Goal: Transaction & Acquisition: Obtain resource

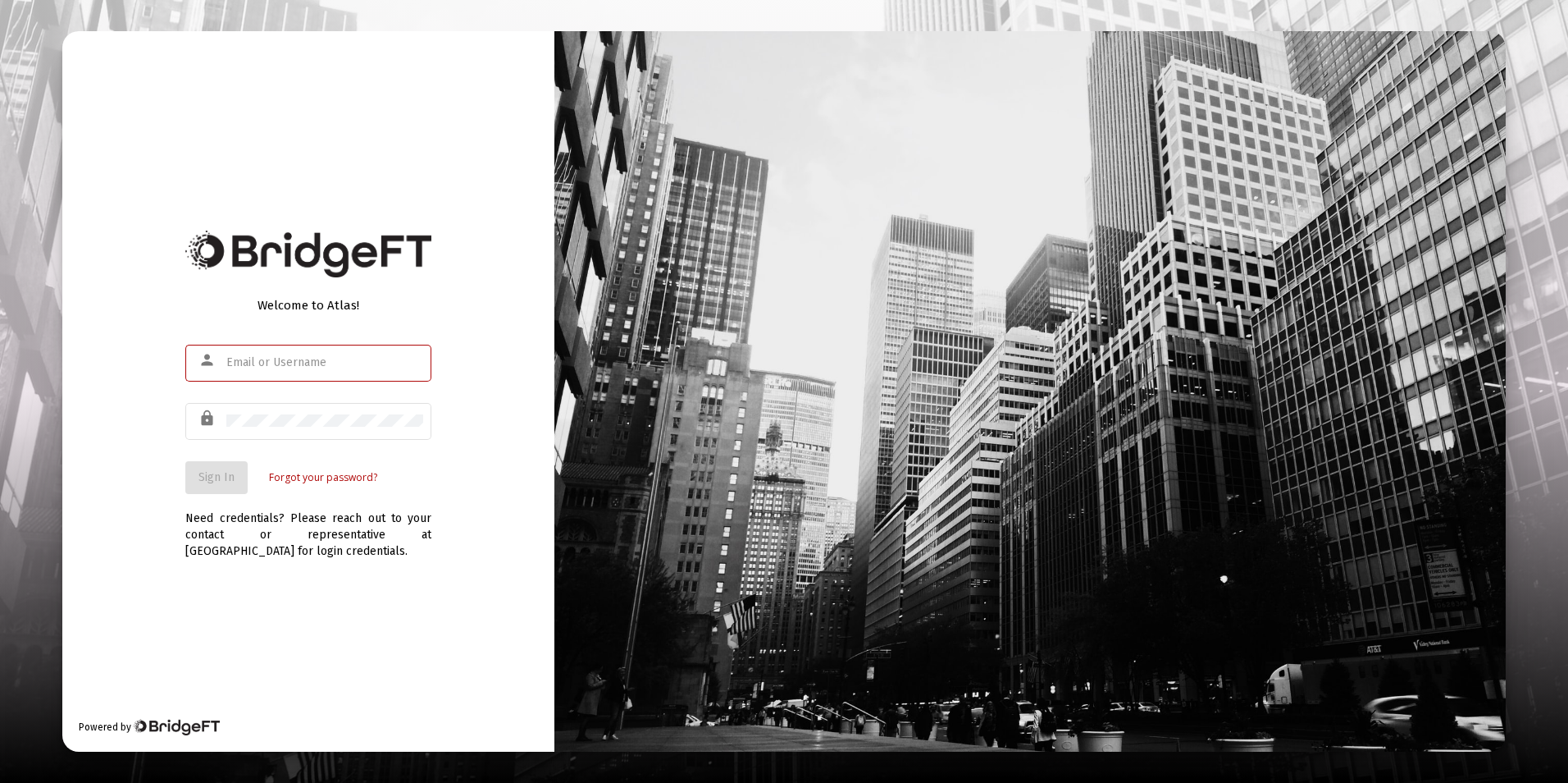
click at [318, 365] on input "text" at bounding box center [324, 362] width 197 height 13
type input "[EMAIL_ADDRESS][DOMAIN_NAME]"
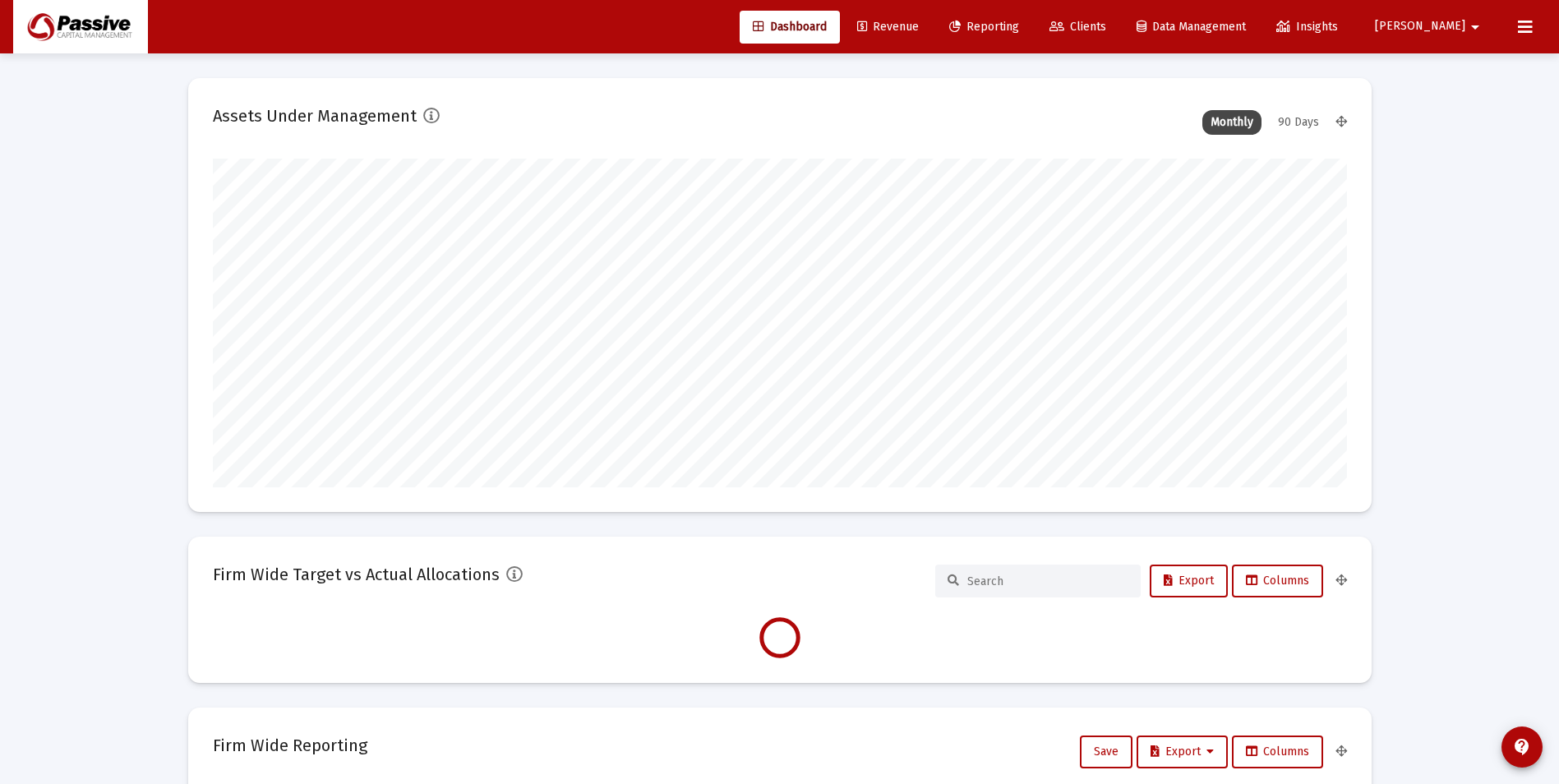
scroll to position [328, 611]
type input "[DATE]"
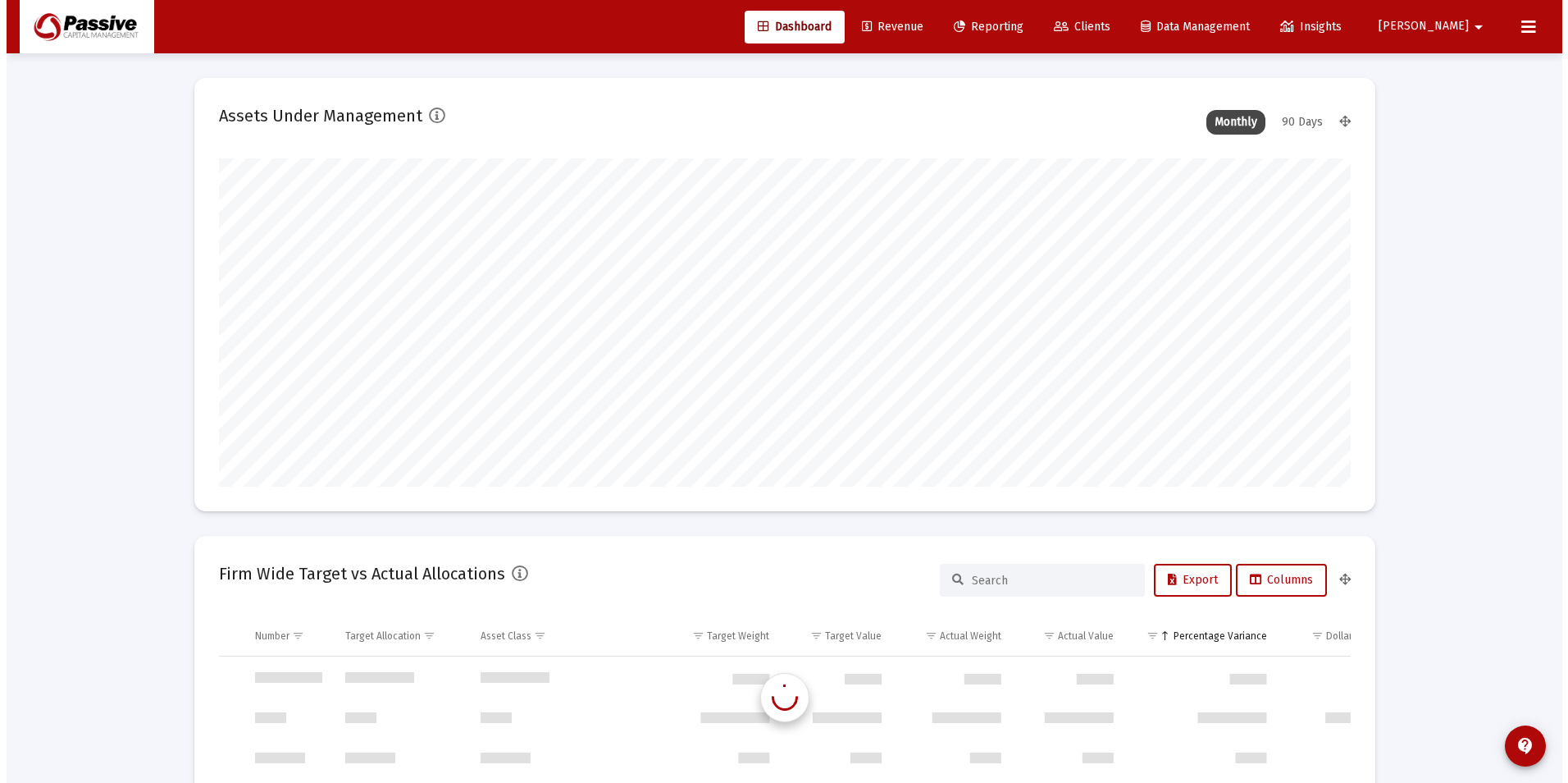
scroll to position [1575, 0]
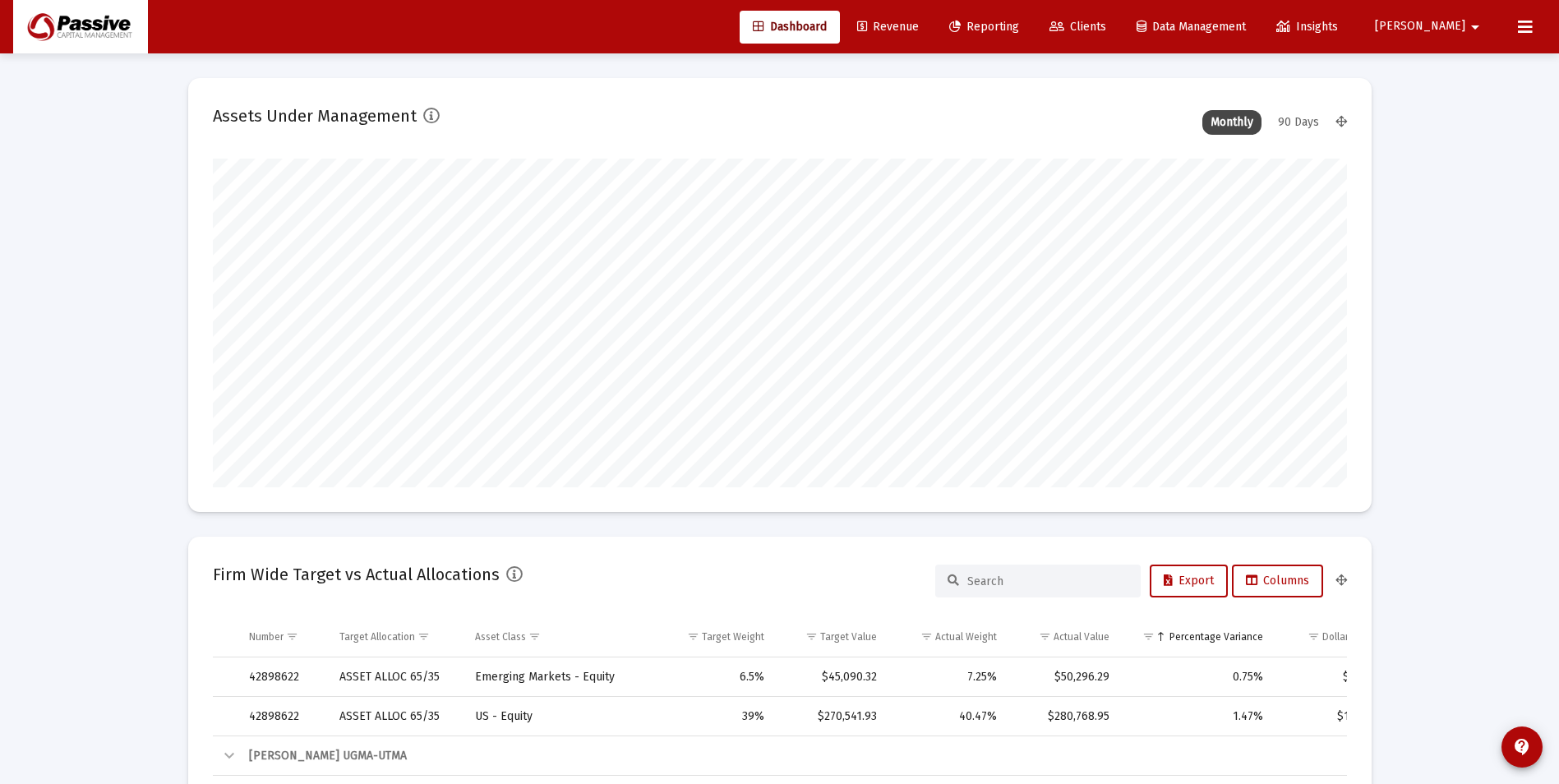
click at [1019, 30] on span "Reporting" at bounding box center [984, 27] width 70 height 14
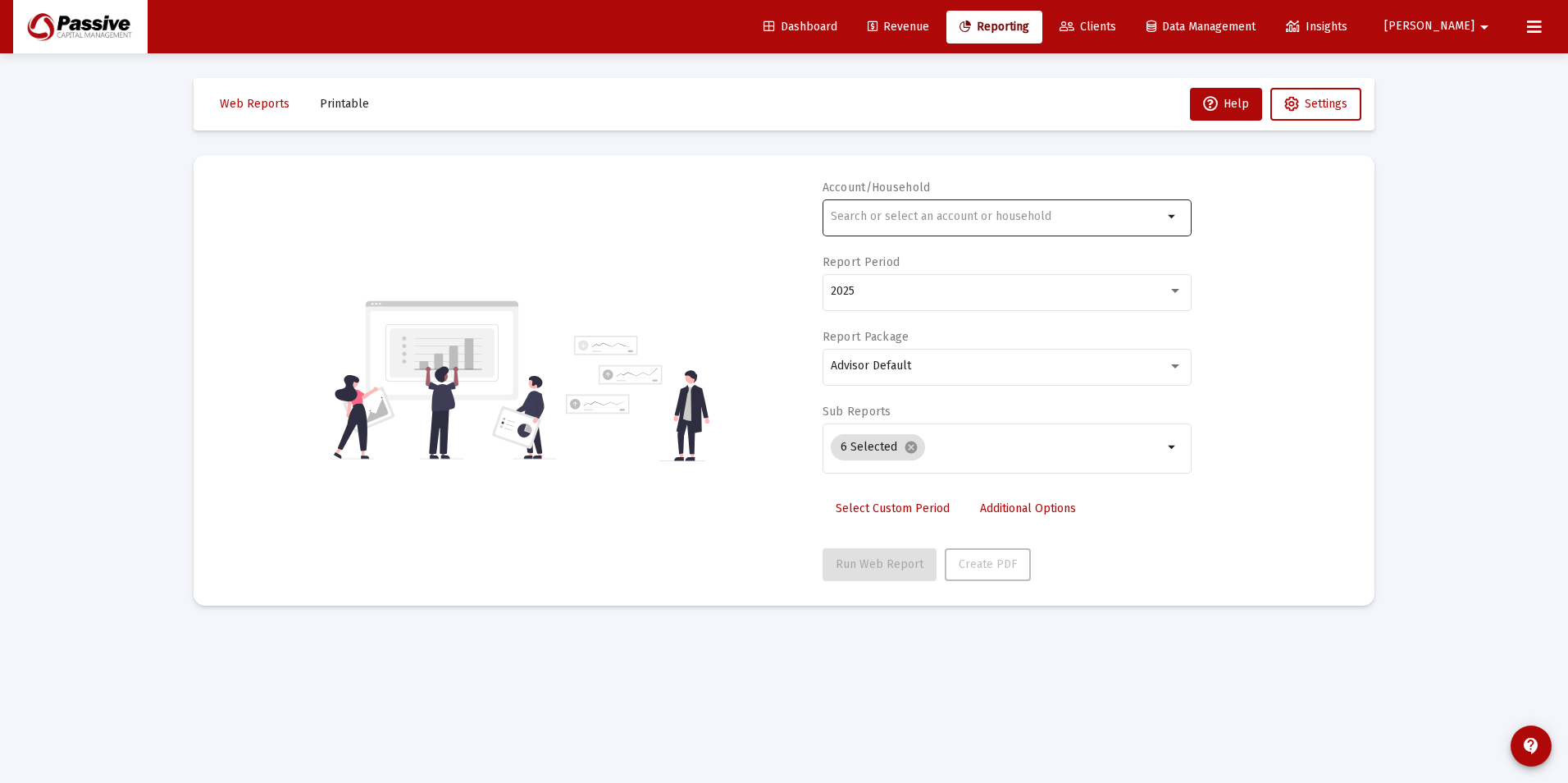
click at [975, 224] on div at bounding box center [997, 215] width 332 height 40
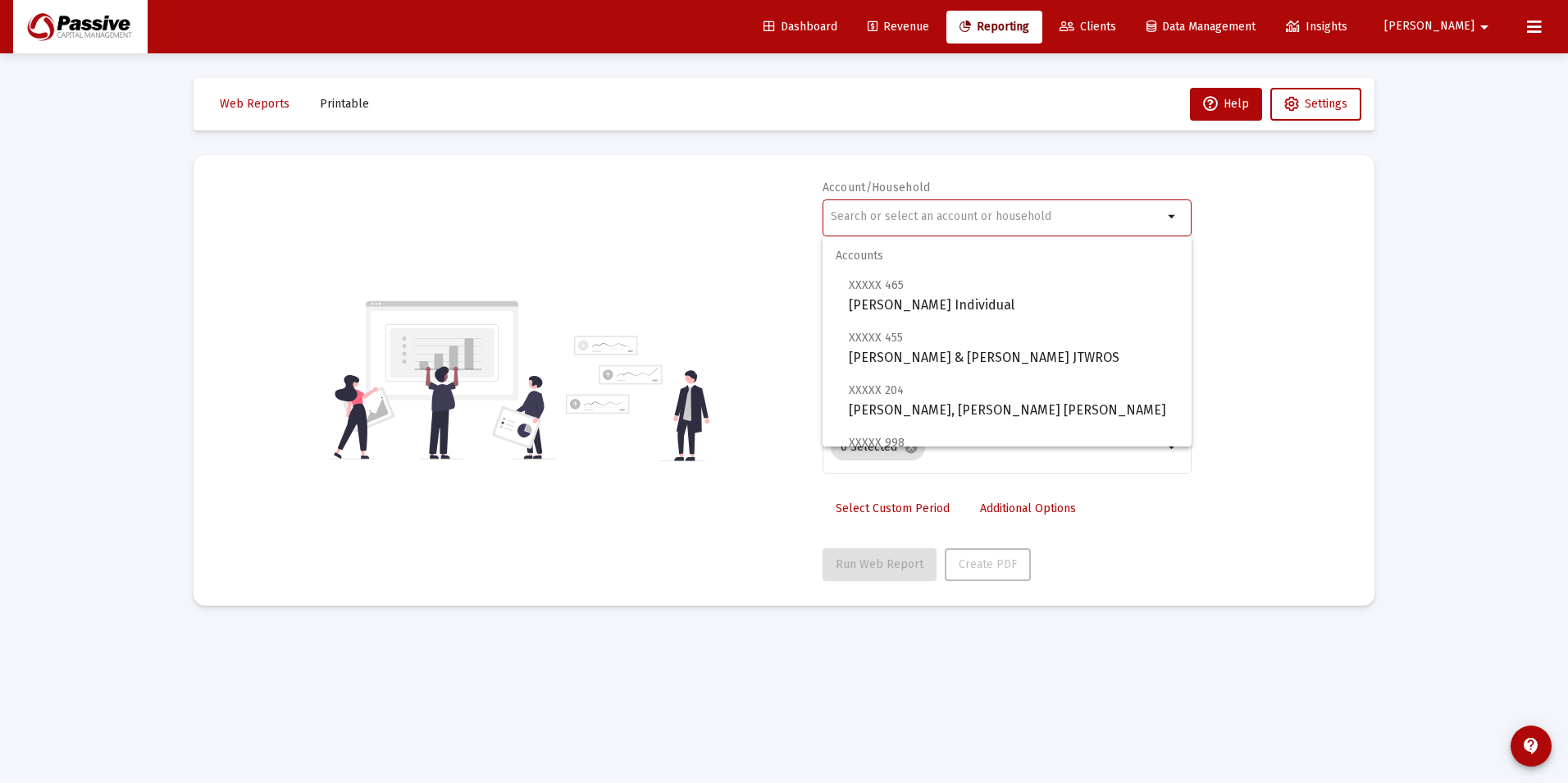
click at [185, 420] on div "Web Reports Printable Help Settings Account/Household arrow_drop_down Report Pe…" at bounding box center [784, 341] width 1230 height 577
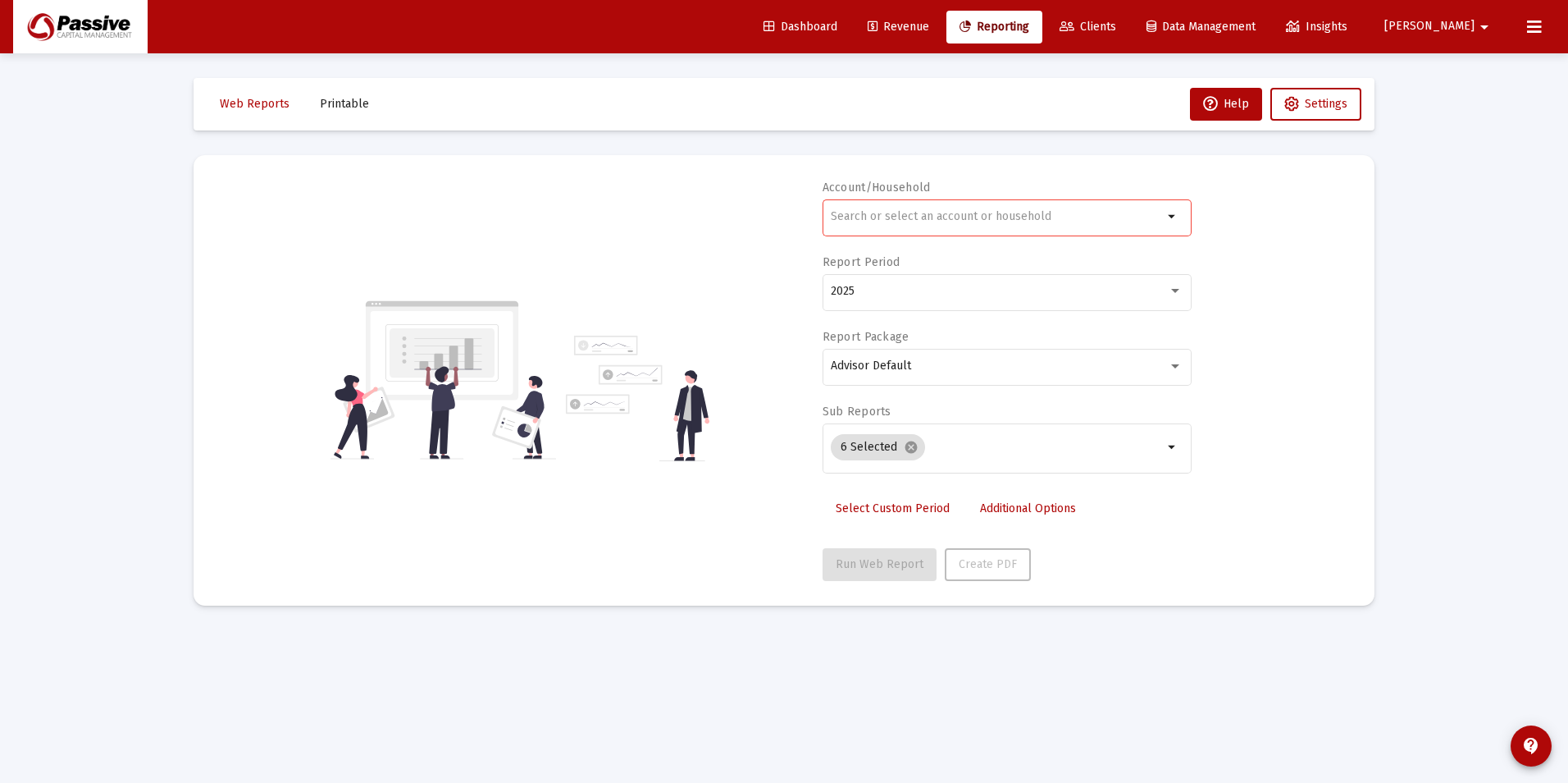
click at [924, 219] on input "text" at bounding box center [997, 216] width 332 height 13
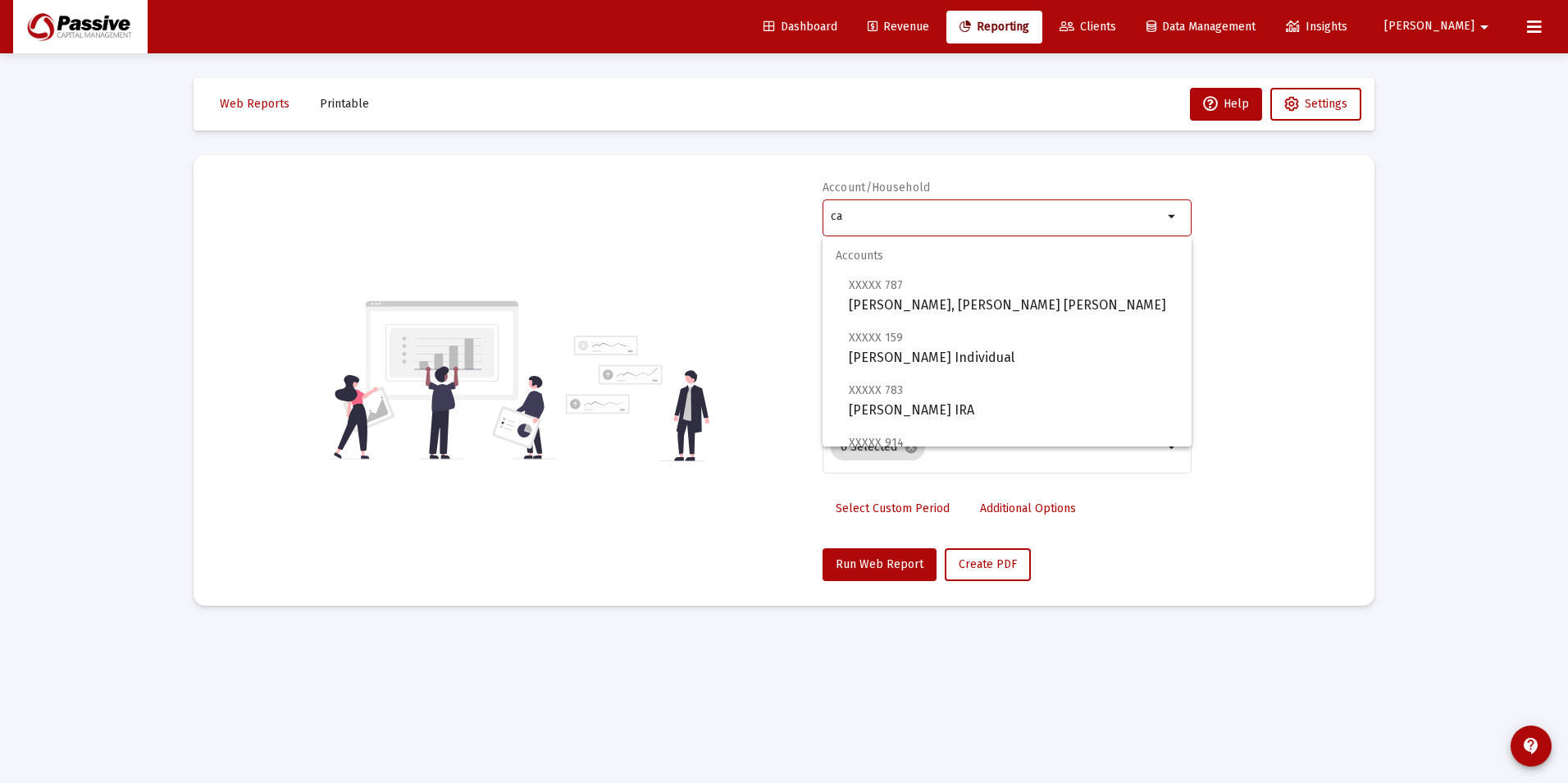
type input "c"
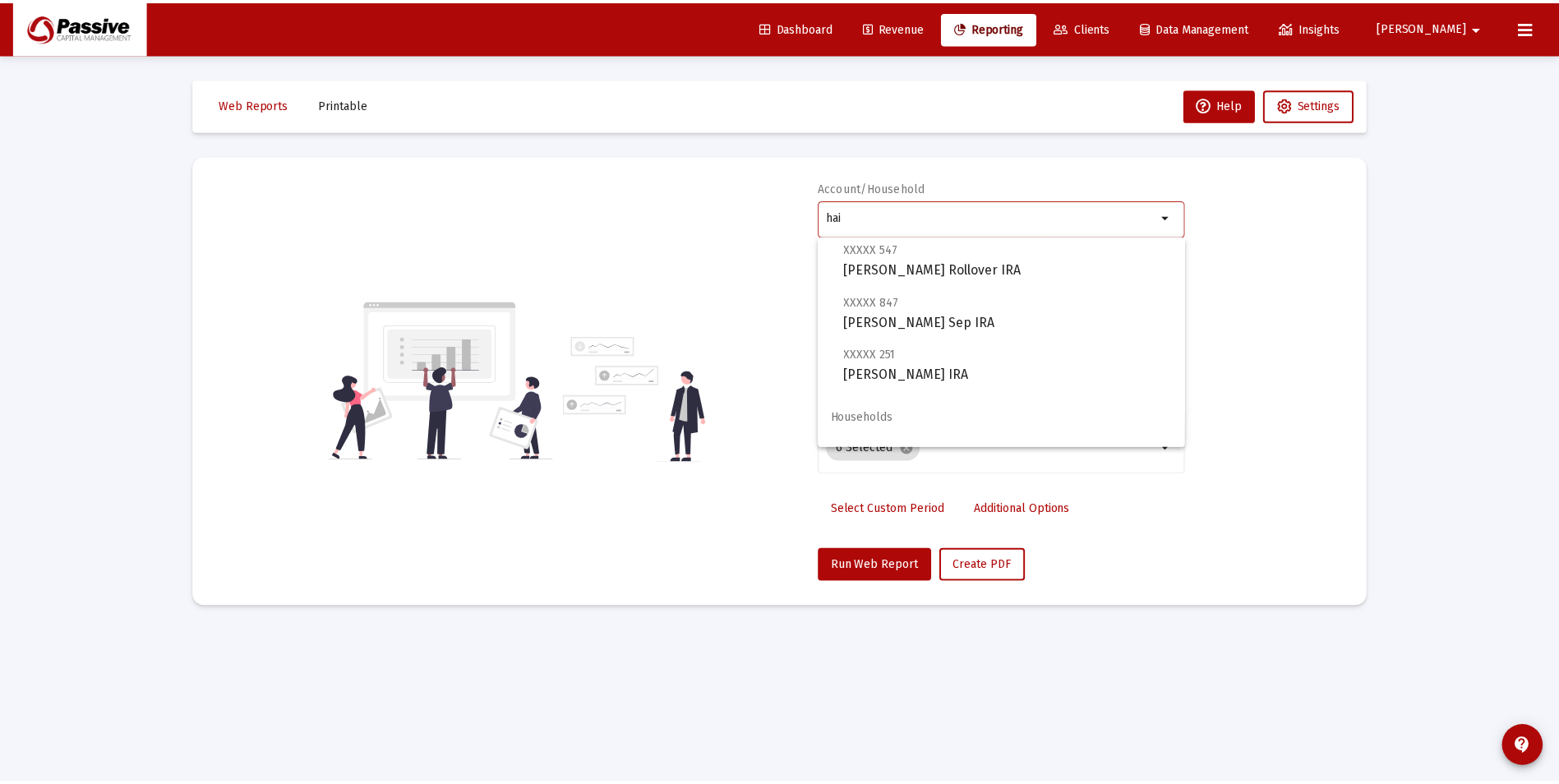
scroll to position [276, 0]
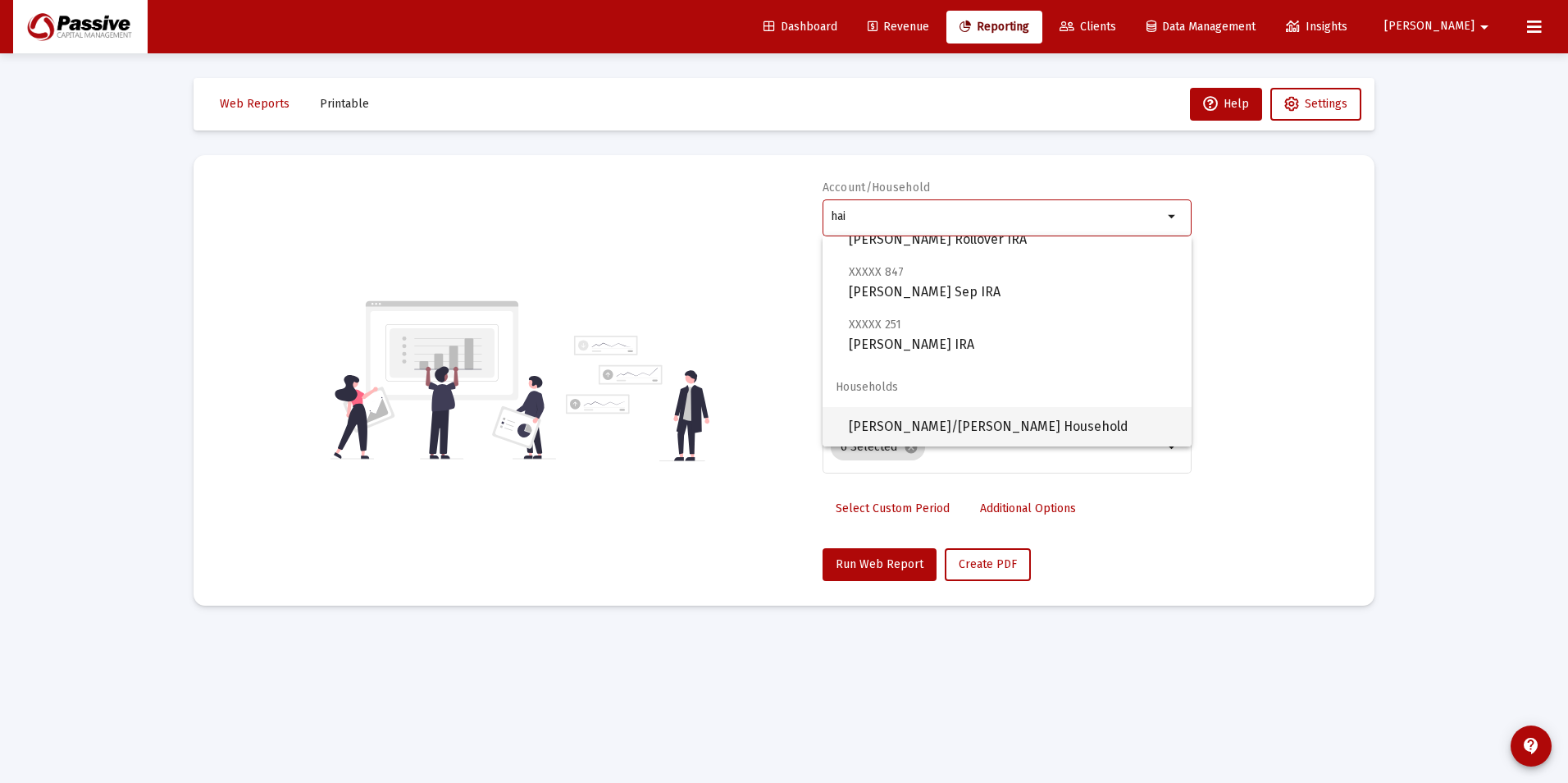
click at [963, 426] on span "[PERSON_NAME]/[PERSON_NAME] Household" at bounding box center [1013, 426] width 330 height 39
type input "[PERSON_NAME]/[PERSON_NAME] Household"
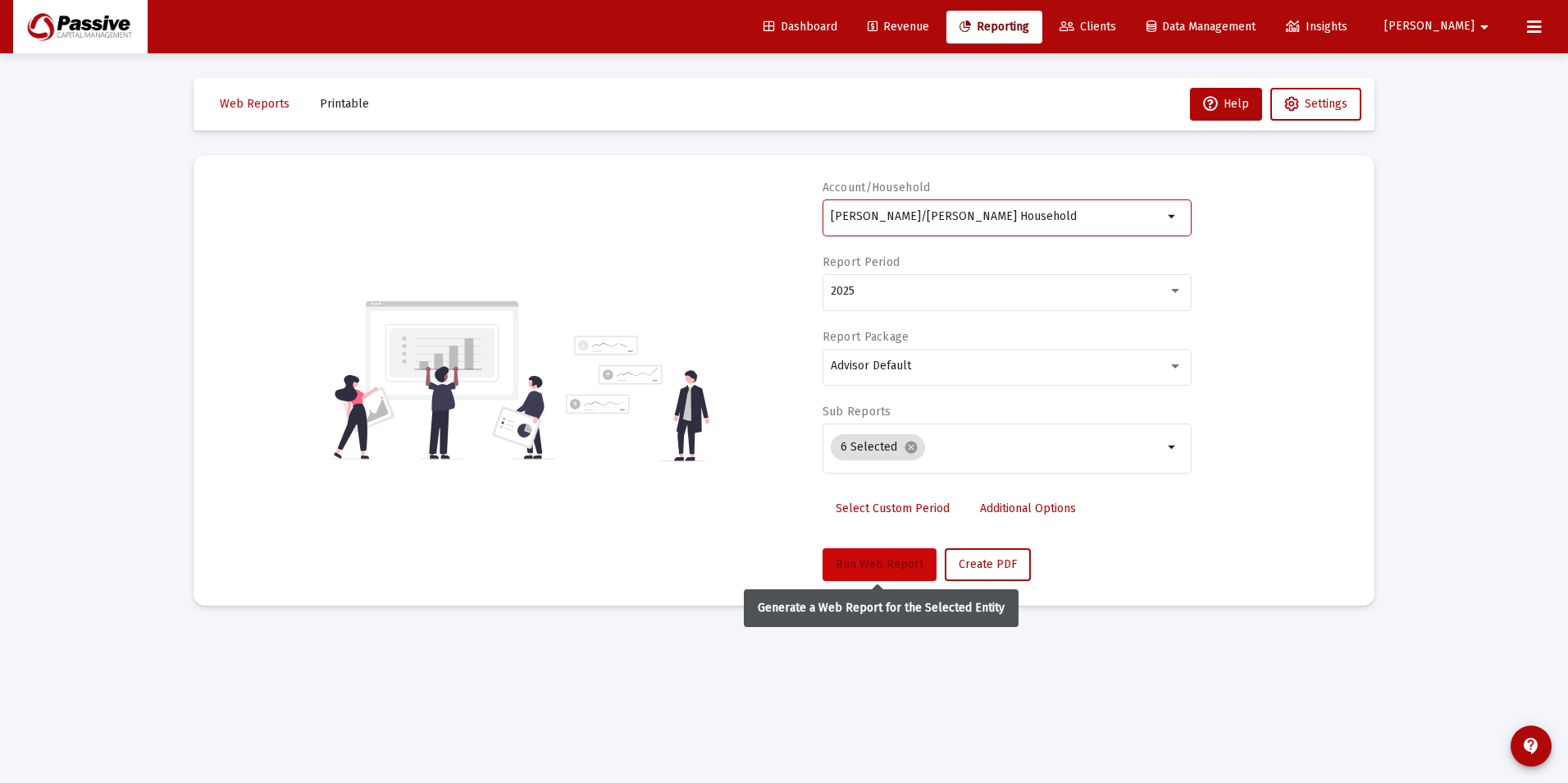
click at [892, 562] on span "Run Web Report" at bounding box center [879, 564] width 88 height 14
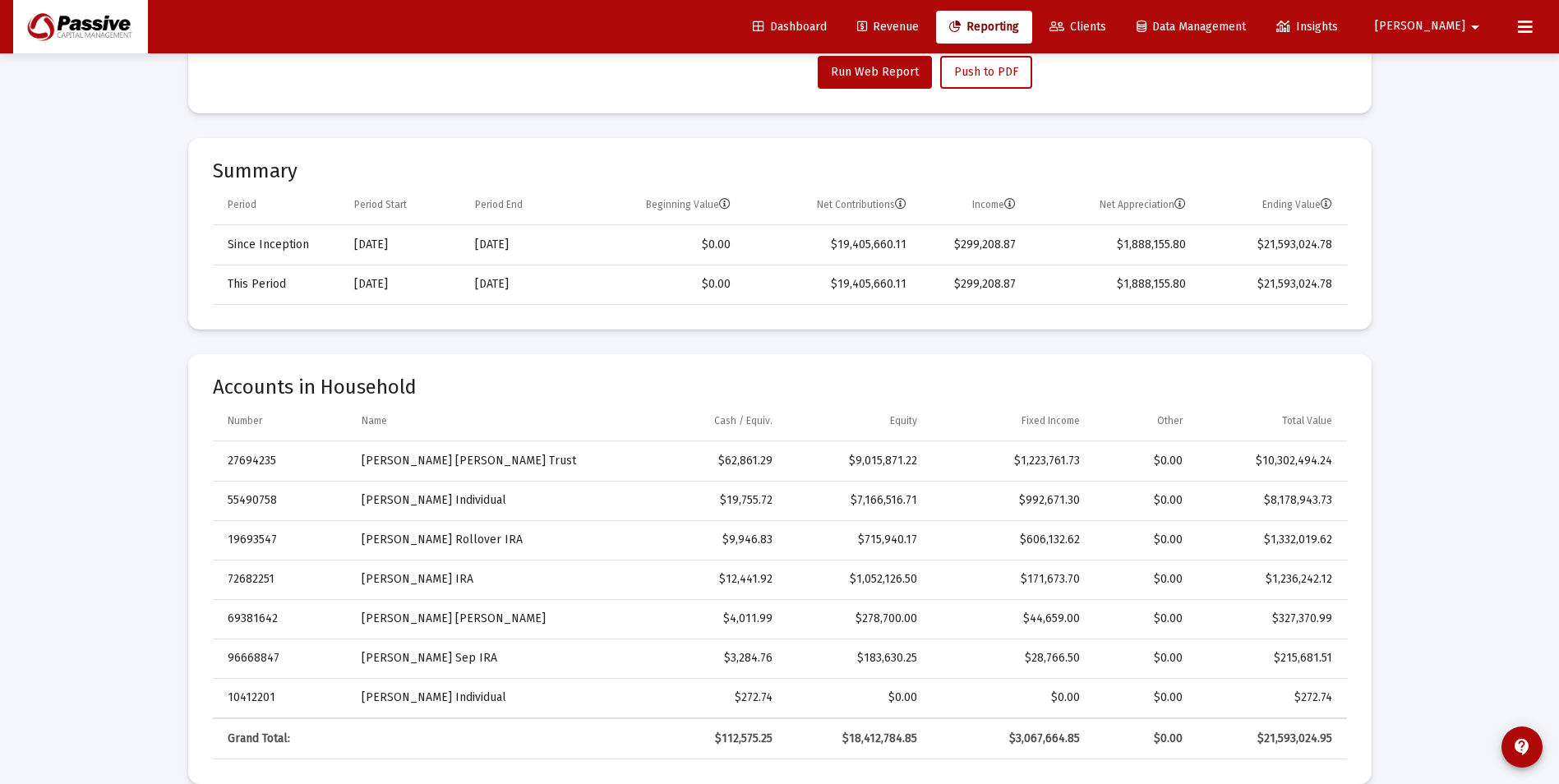
scroll to position [0, 0]
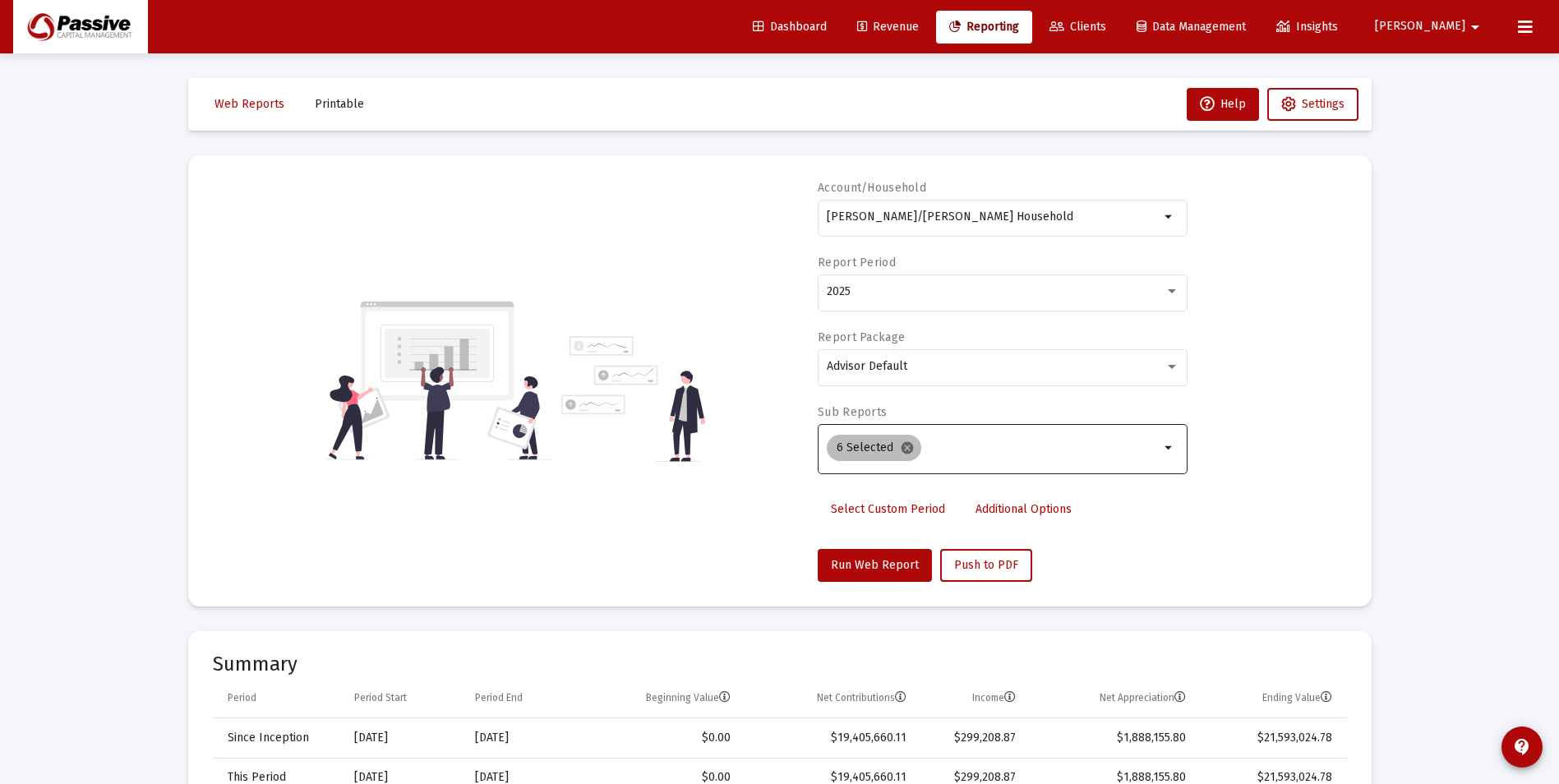
click at [904, 453] on mat-icon "cancel" at bounding box center [907, 447] width 15 height 15
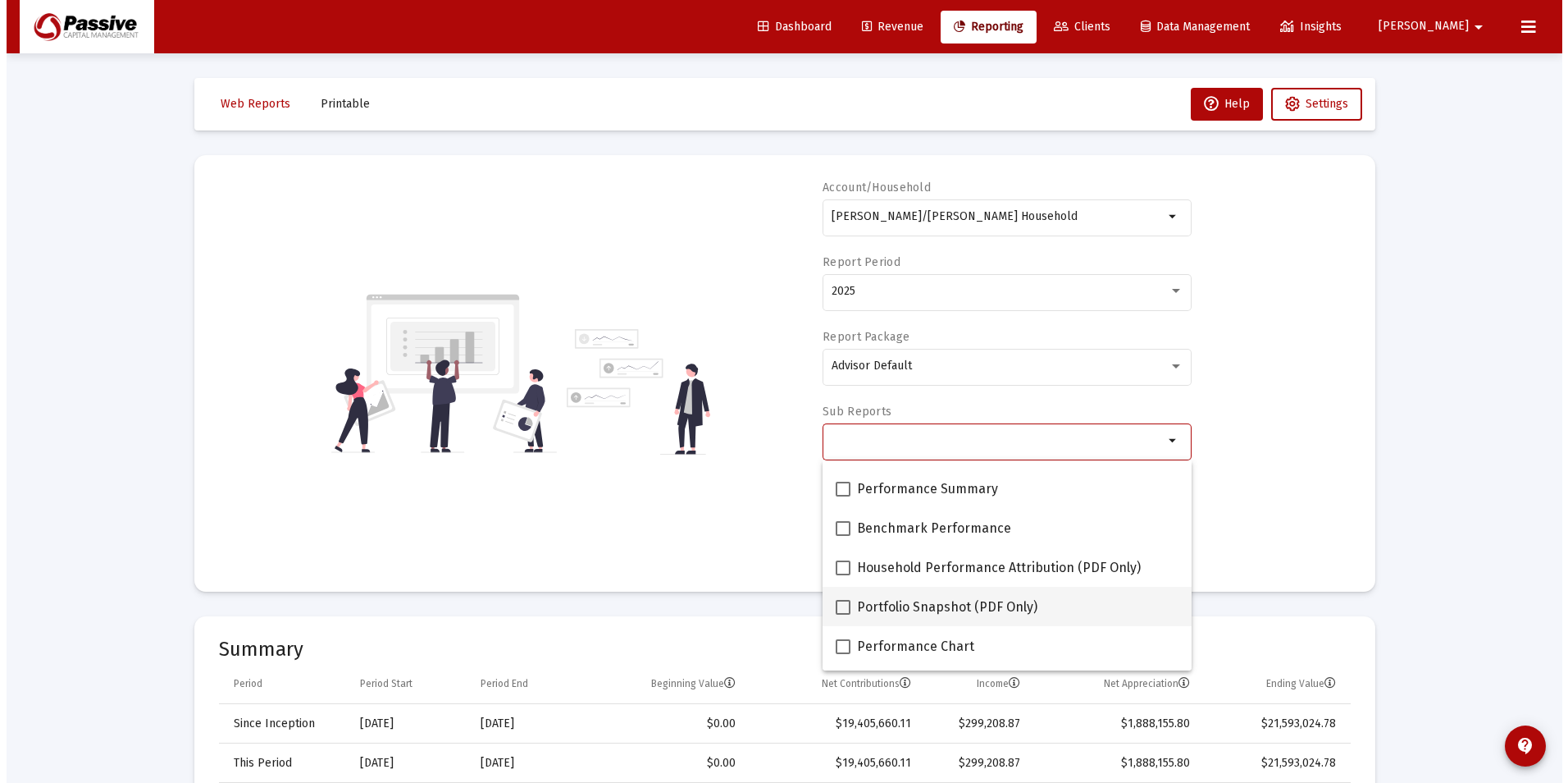
scroll to position [164, 0]
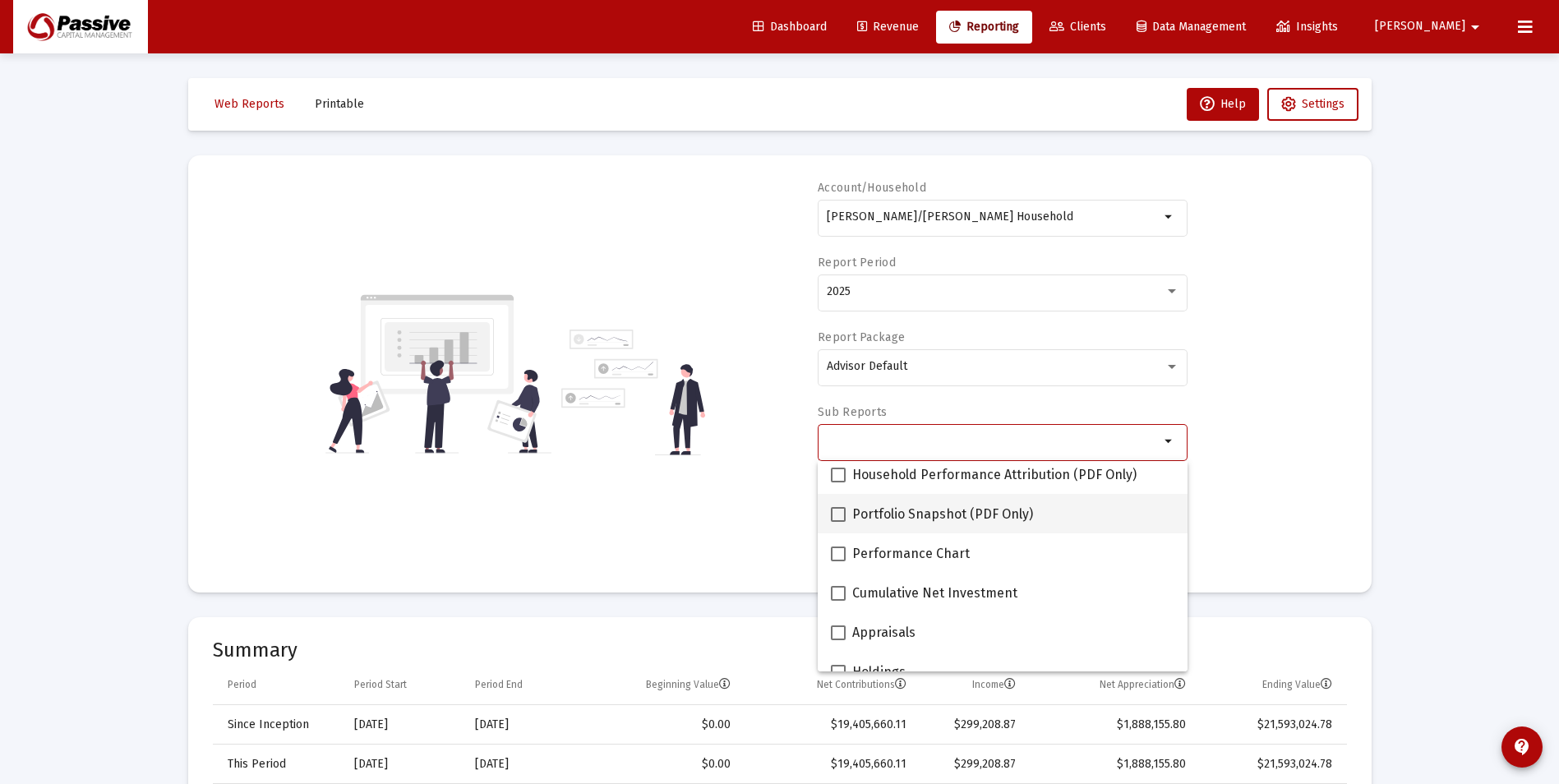
click at [906, 519] on span "Portfolio Snapshot (PDF Only)" at bounding box center [943, 515] width 181 height 20
click at [838, 522] on input "Portfolio Snapshot (PDF Only)" at bounding box center [837, 522] width 1 height 1
checkbox input "true"
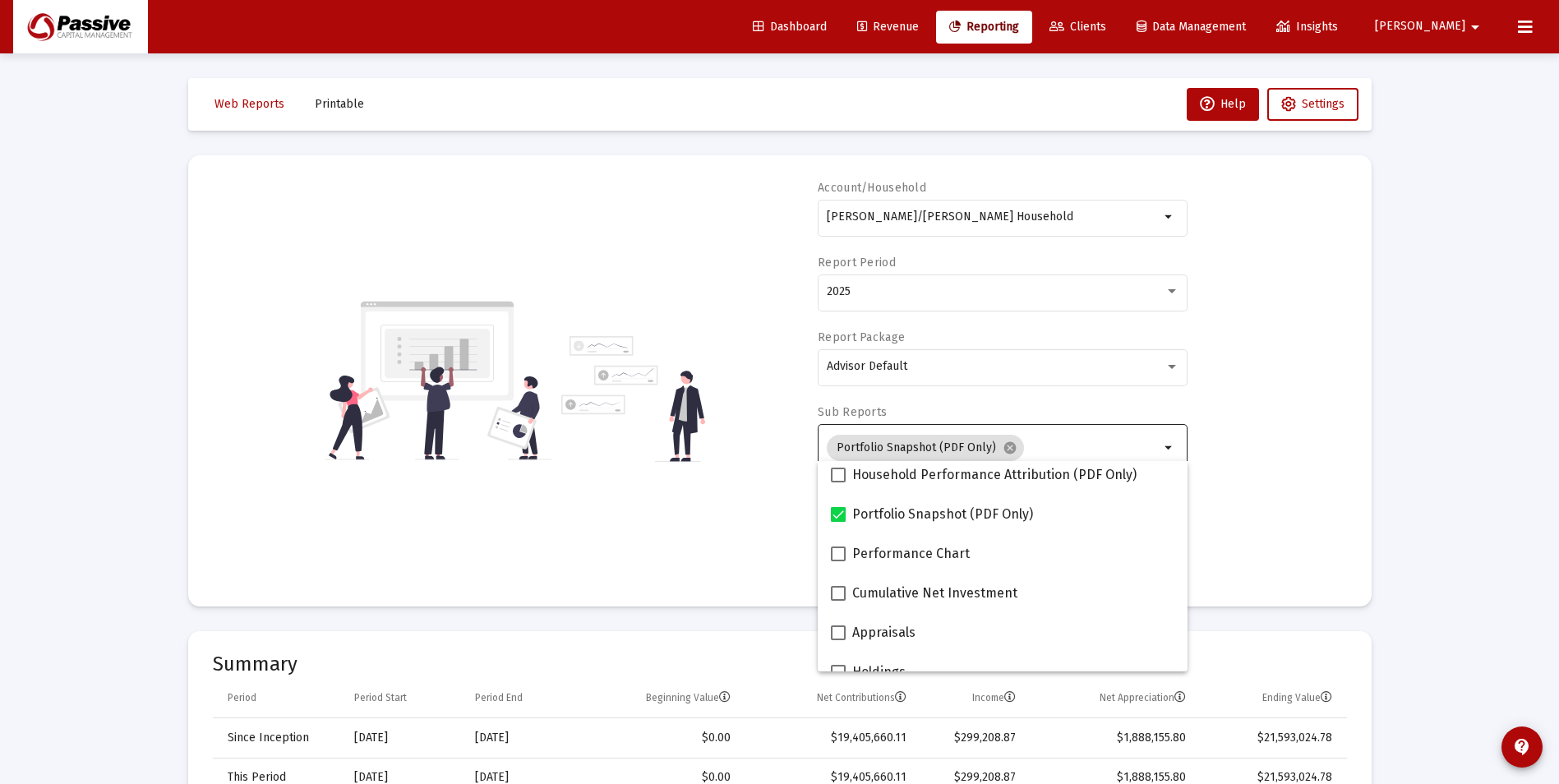
click at [763, 559] on div "Account/Household [PERSON_NAME]/[PERSON_NAME] Household arrow_drop_down Report …" at bounding box center [780, 380] width 1135 height 402
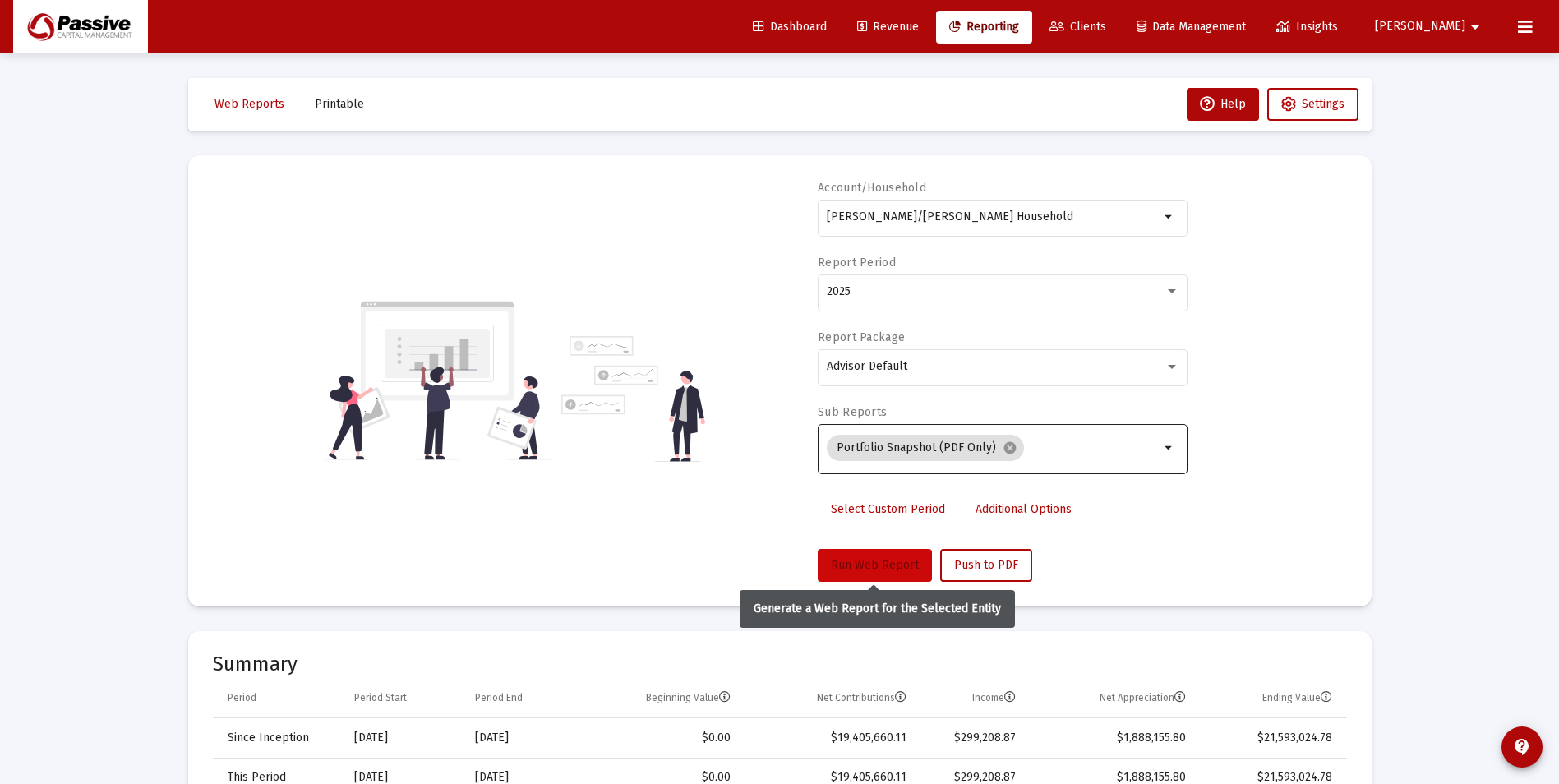
click at [873, 561] on span "Run Web Report" at bounding box center [875, 565] width 88 height 14
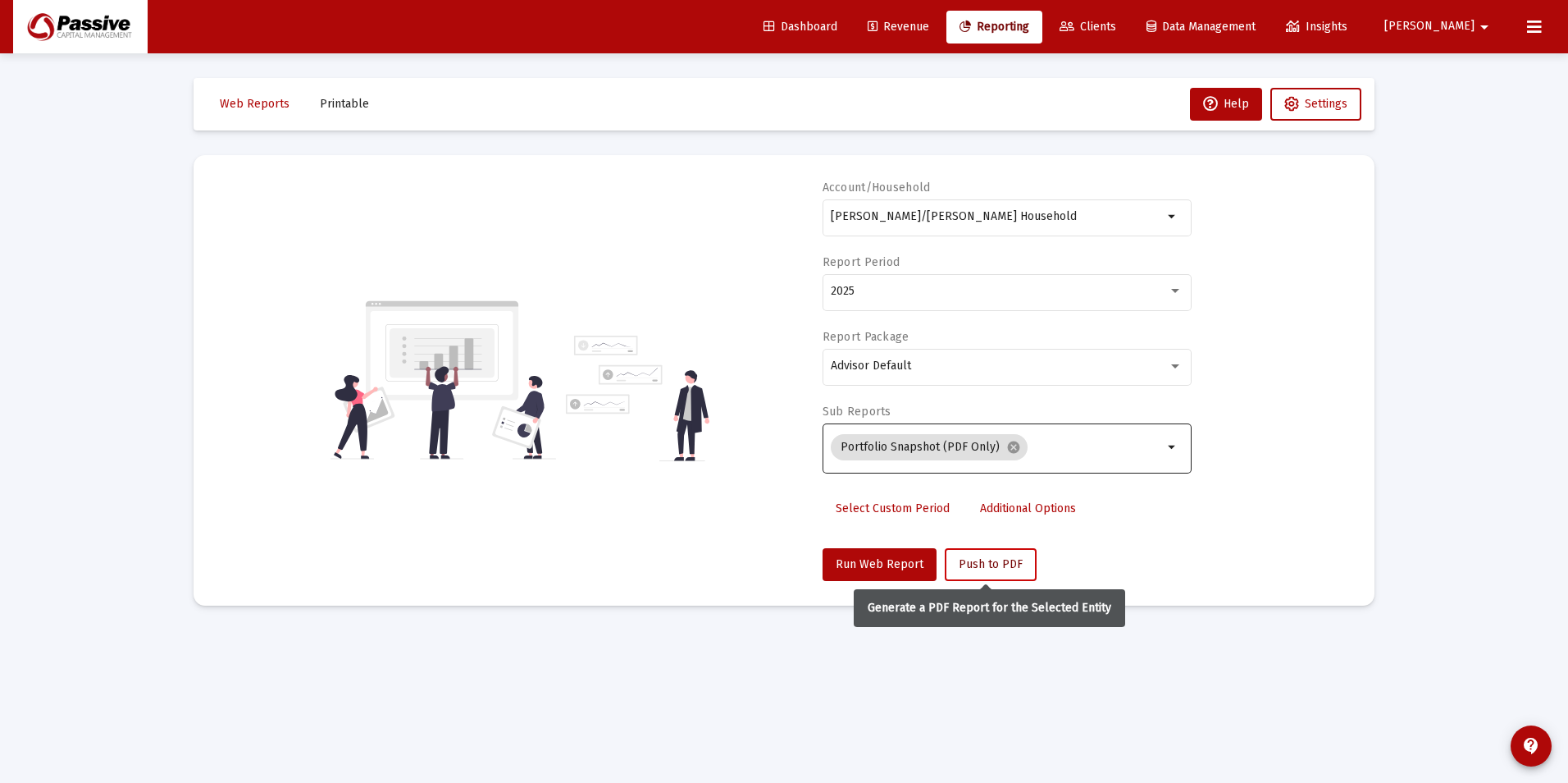
click at [1017, 565] on button "Push to PDF" at bounding box center [990, 564] width 92 height 33
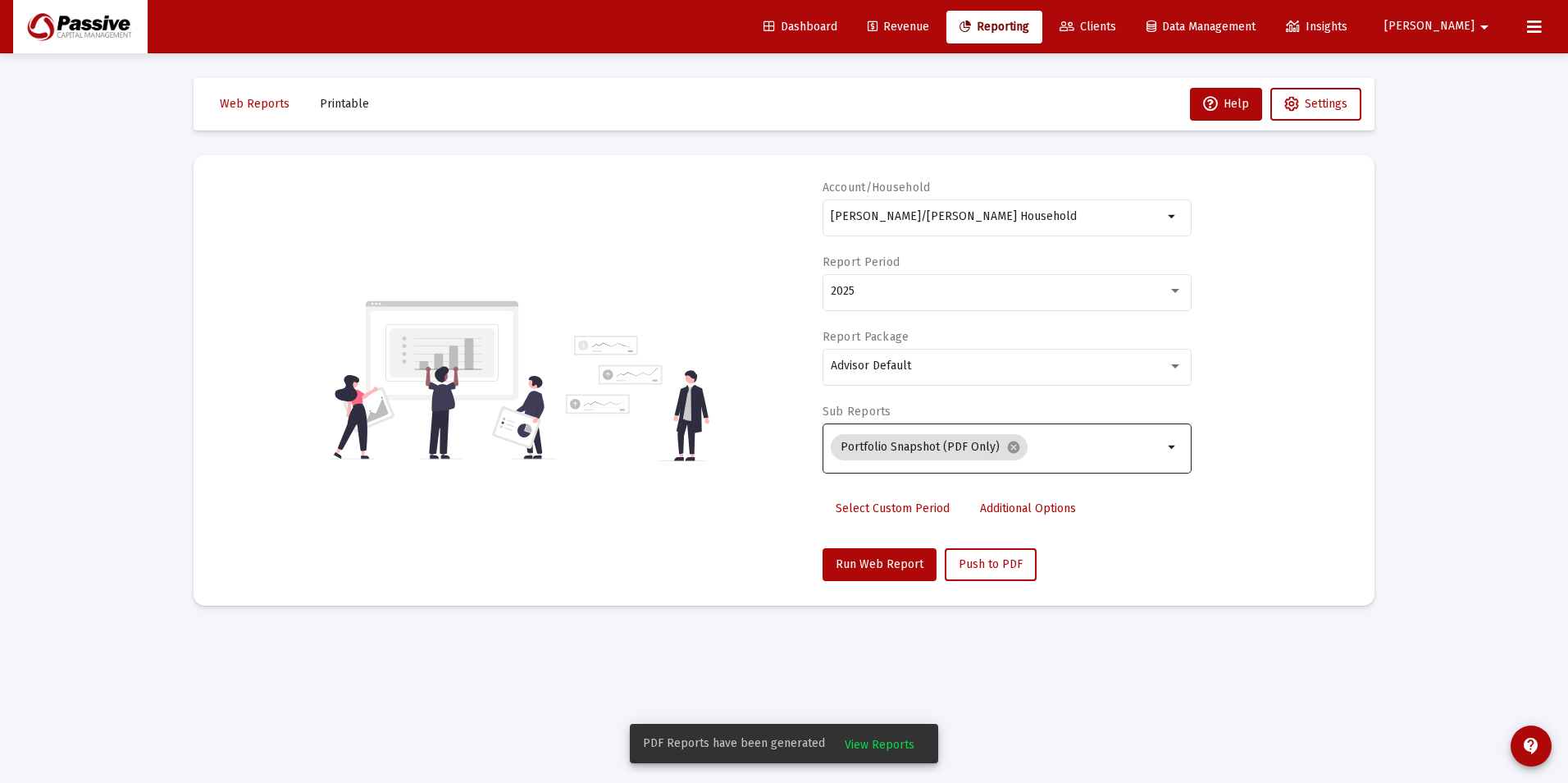
click at [860, 753] on button "View Reports" at bounding box center [879, 743] width 96 height 29
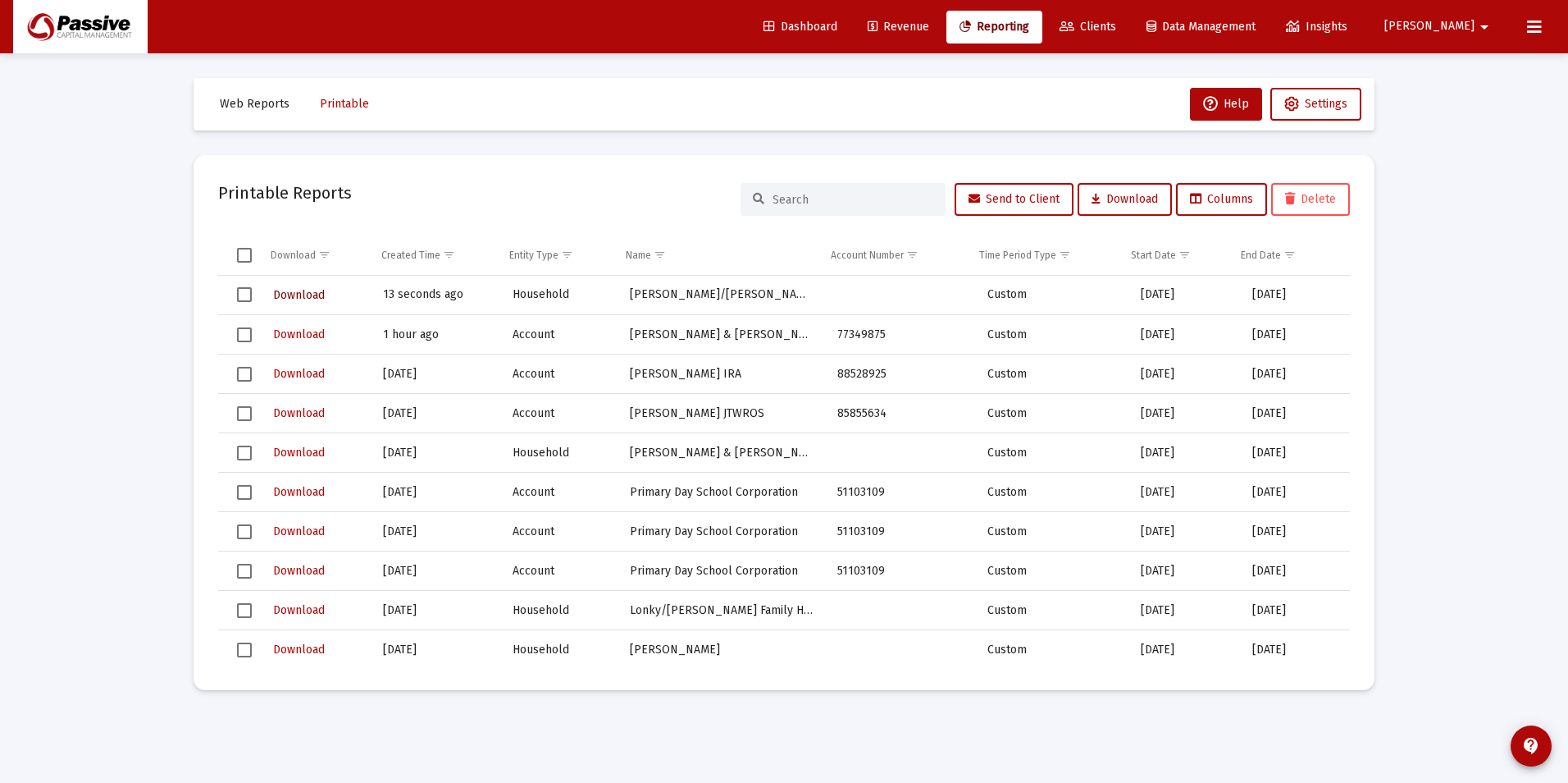
click at [294, 295] on span "Download" at bounding box center [299, 295] width 52 height 14
click at [300, 298] on span "Download" at bounding box center [299, 295] width 52 height 14
click at [148, 495] on div "Loading... Web Reports Printable Help Settings Printable Reports Send to Client…" at bounding box center [784, 392] width 1568 height 783
click at [1116, 20] on span "Clients" at bounding box center [1087, 27] width 56 height 14
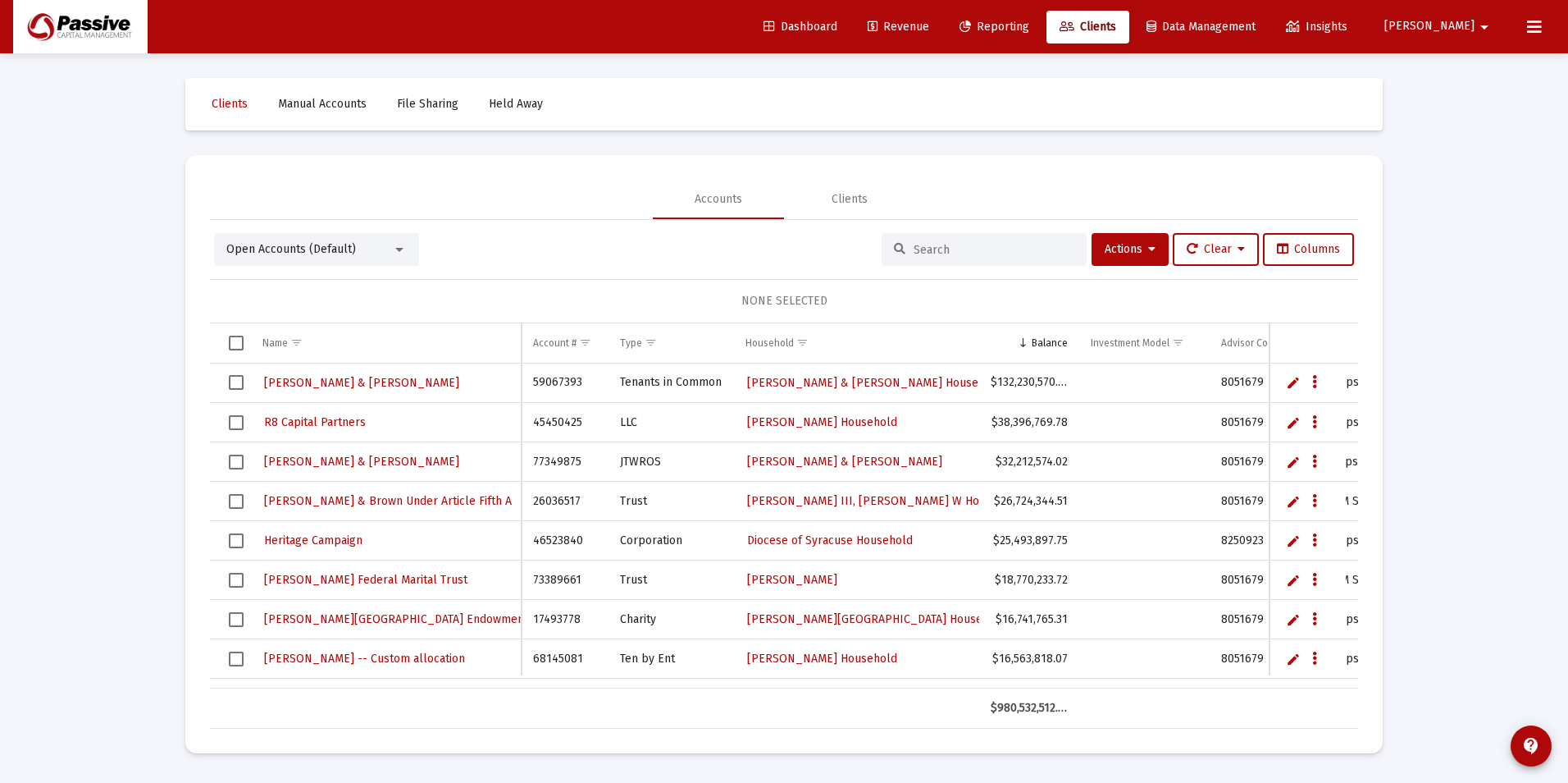
click at [985, 248] on input at bounding box center [994, 250] width 161 height 14
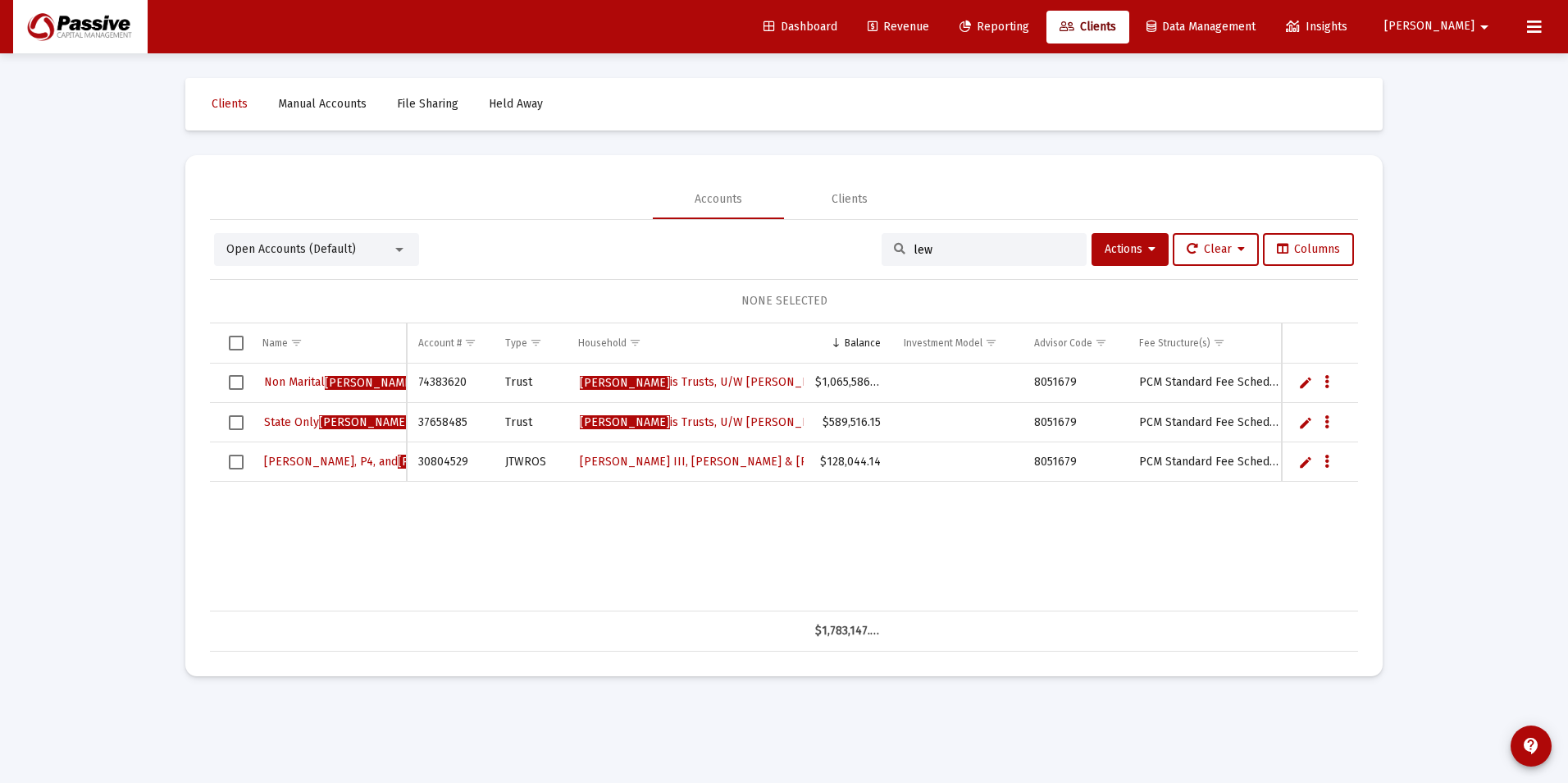
type input "lew"
click at [343, 382] on span "[PERSON_NAME]" at bounding box center [369, 383] width 90 height 14
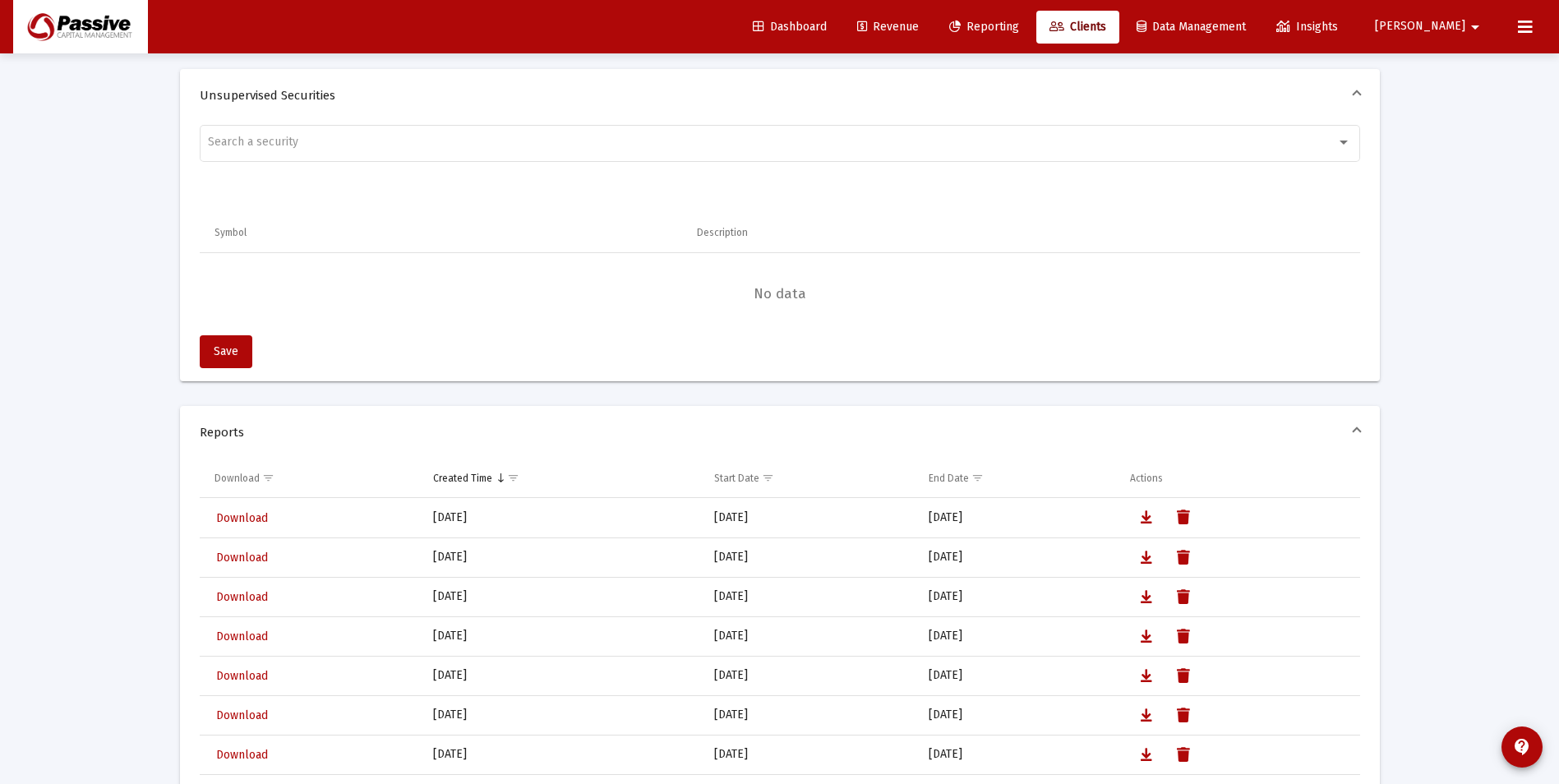
scroll to position [1163, 0]
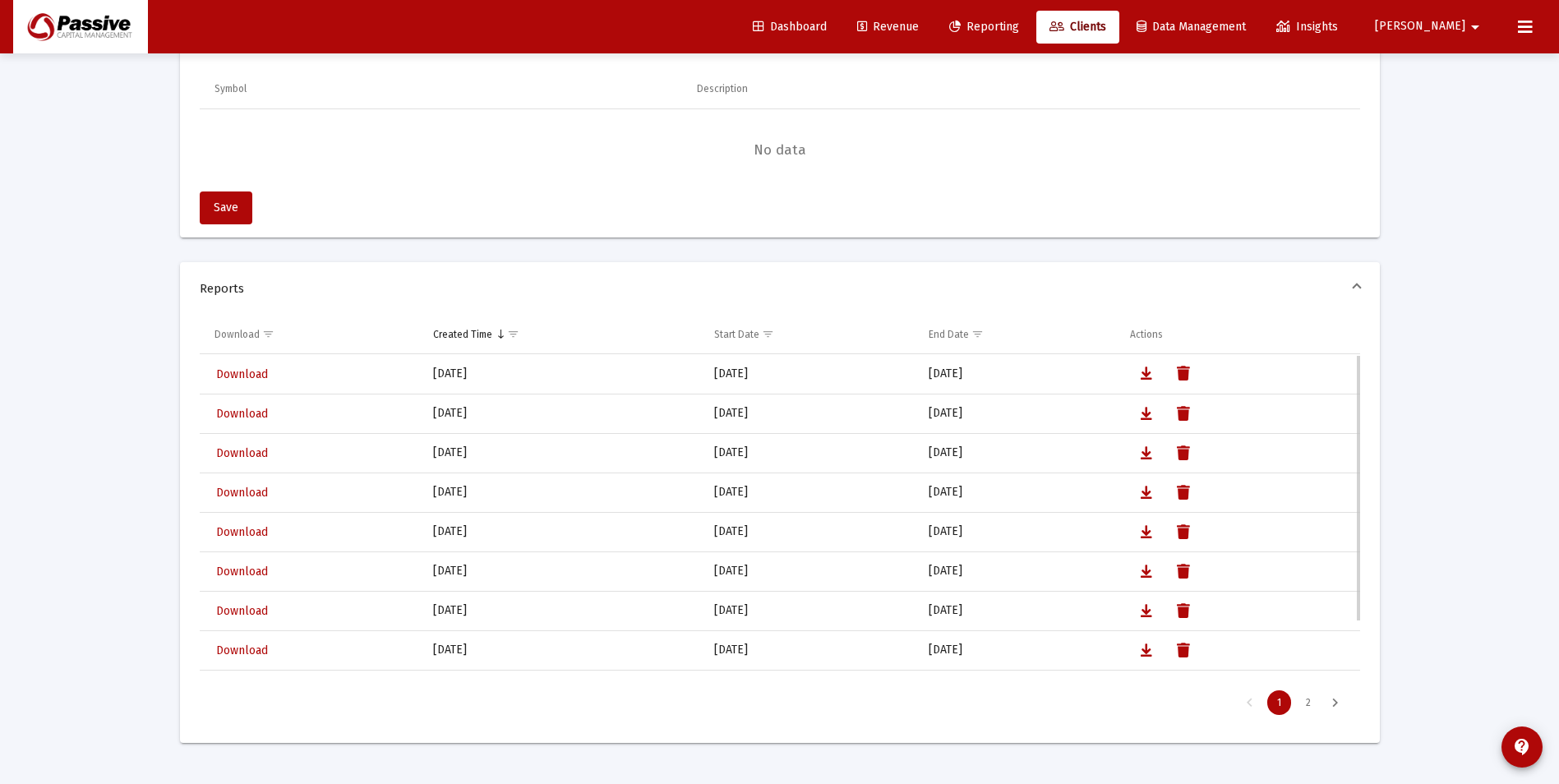
click at [244, 363] on link "Download" at bounding box center [242, 374] width 55 height 24
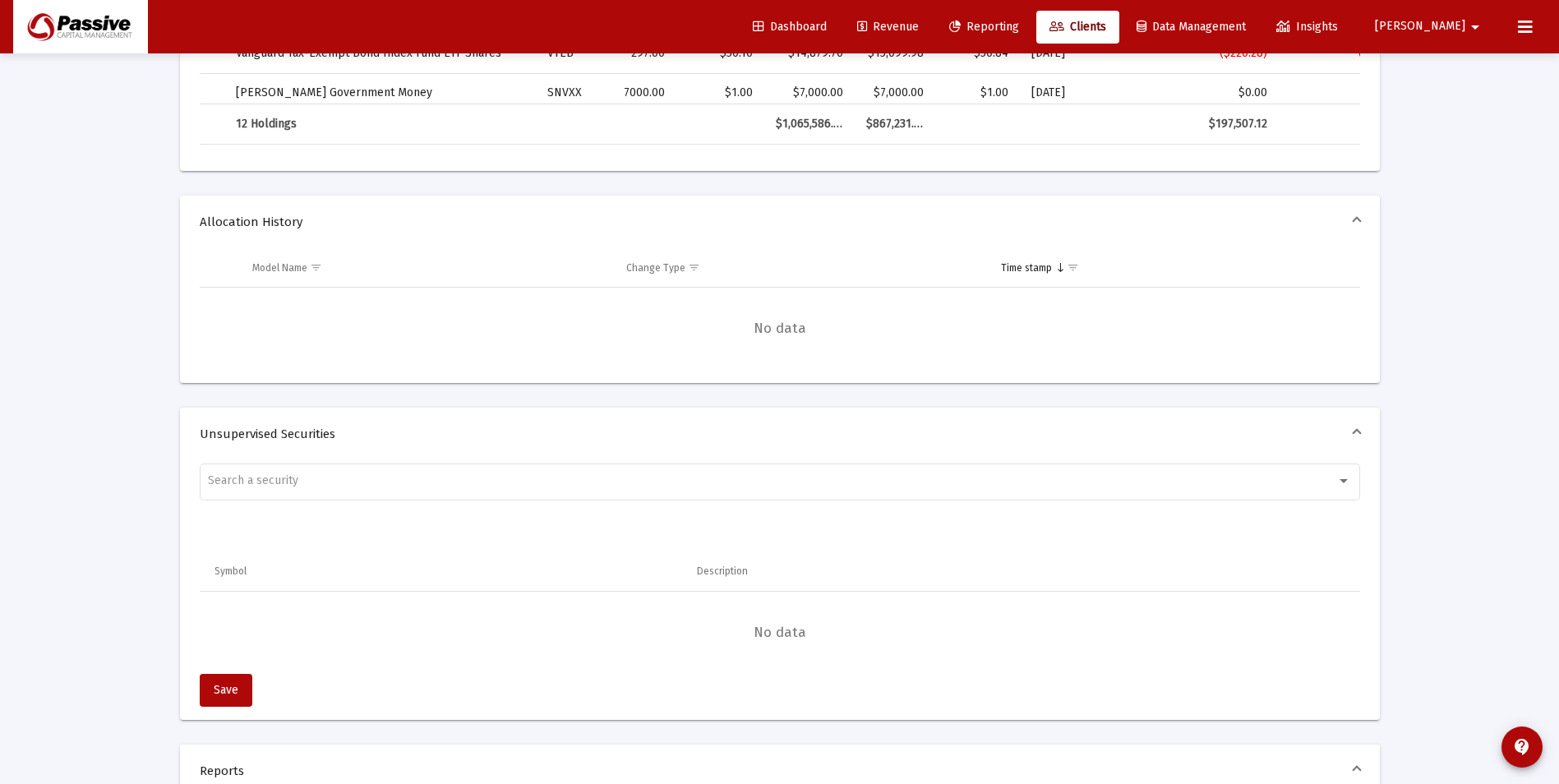
scroll to position [1645, 0]
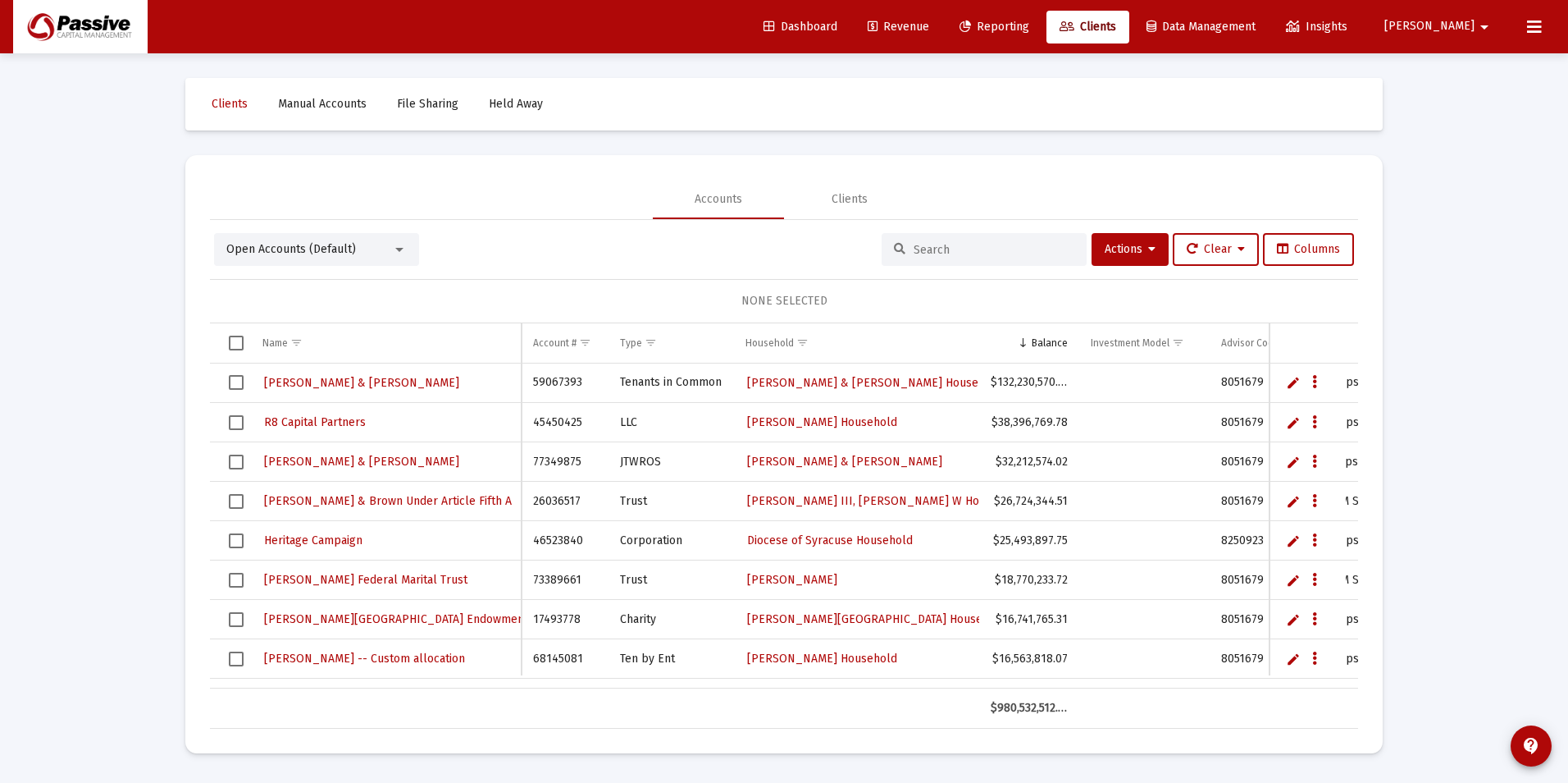
click at [985, 243] on input at bounding box center [994, 250] width 161 height 14
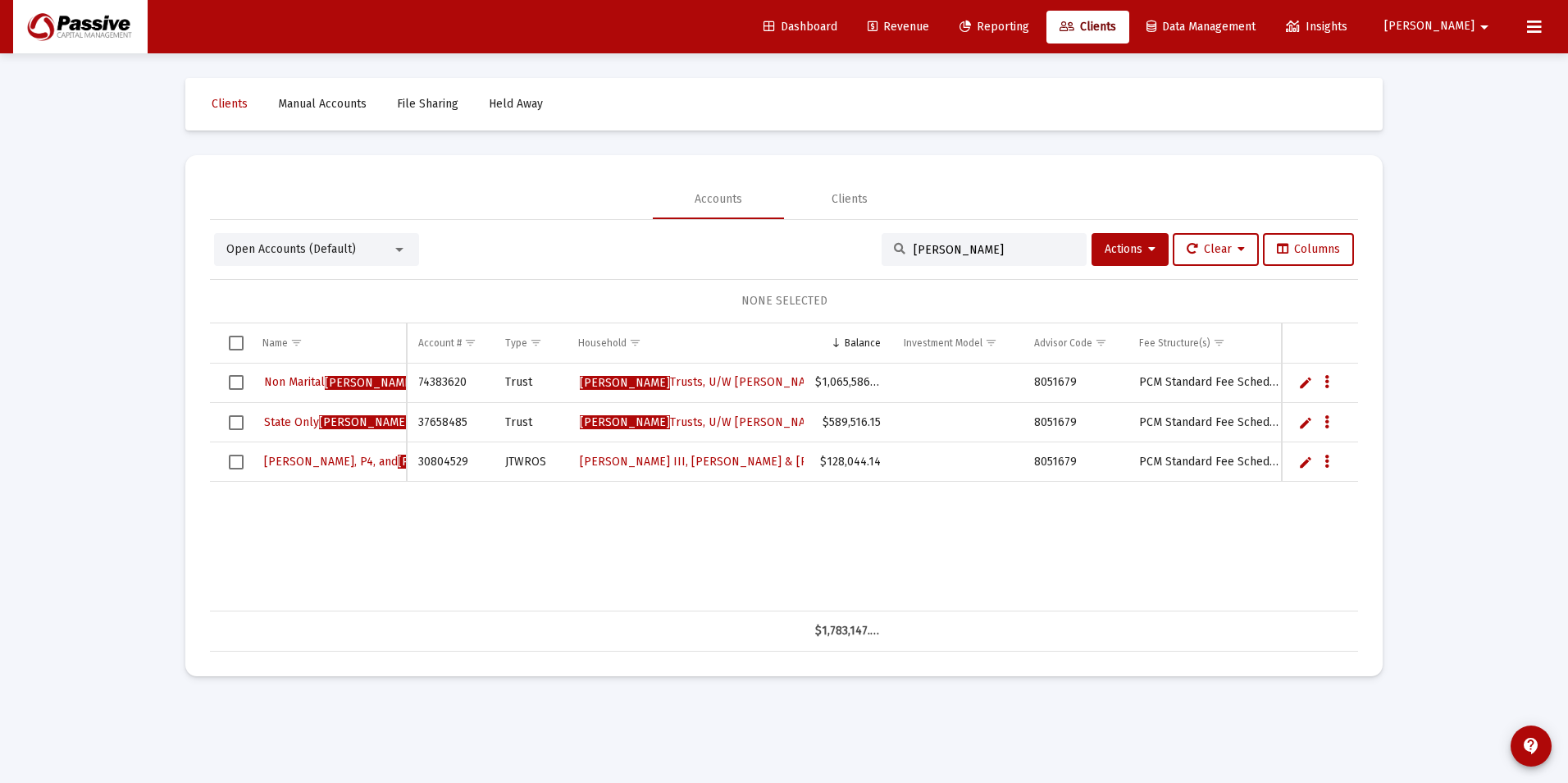
type input "[PERSON_NAME]"
click at [315, 421] on span "State Only [PERSON_NAME] Trust" at bounding box center [350, 422] width 172 height 14
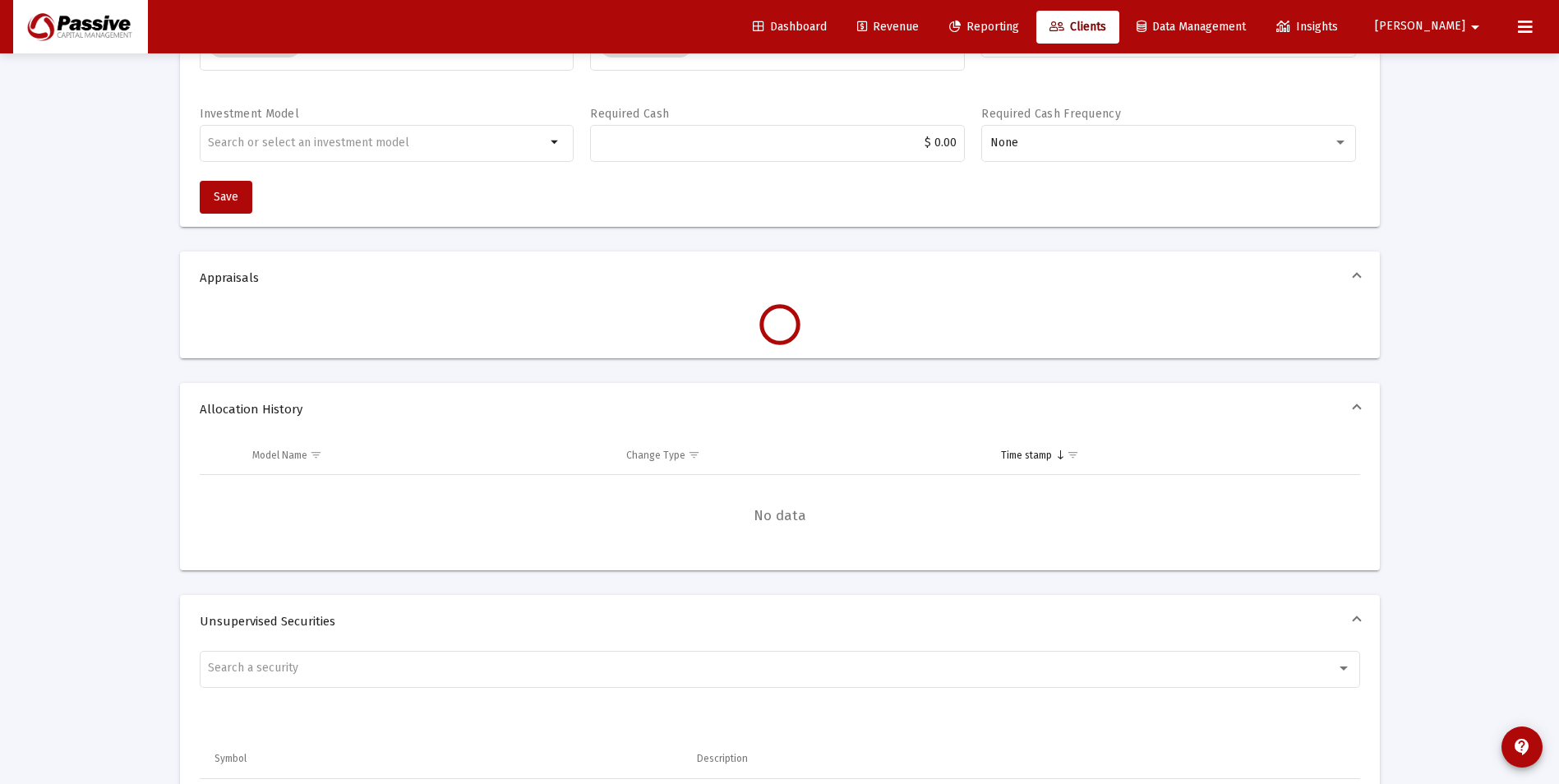
scroll to position [985, 0]
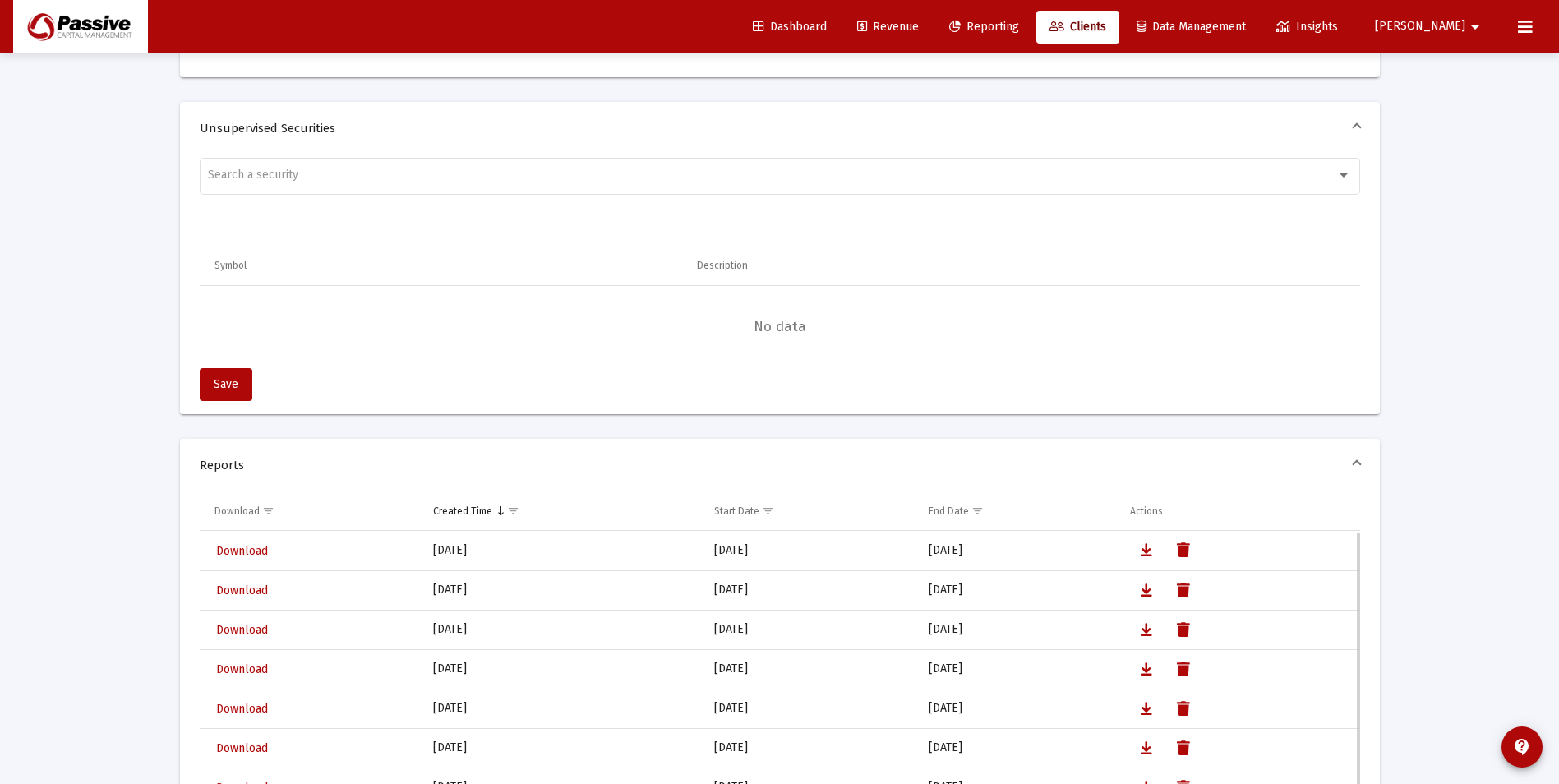
click at [245, 549] on span "Download" at bounding box center [242, 551] width 52 height 14
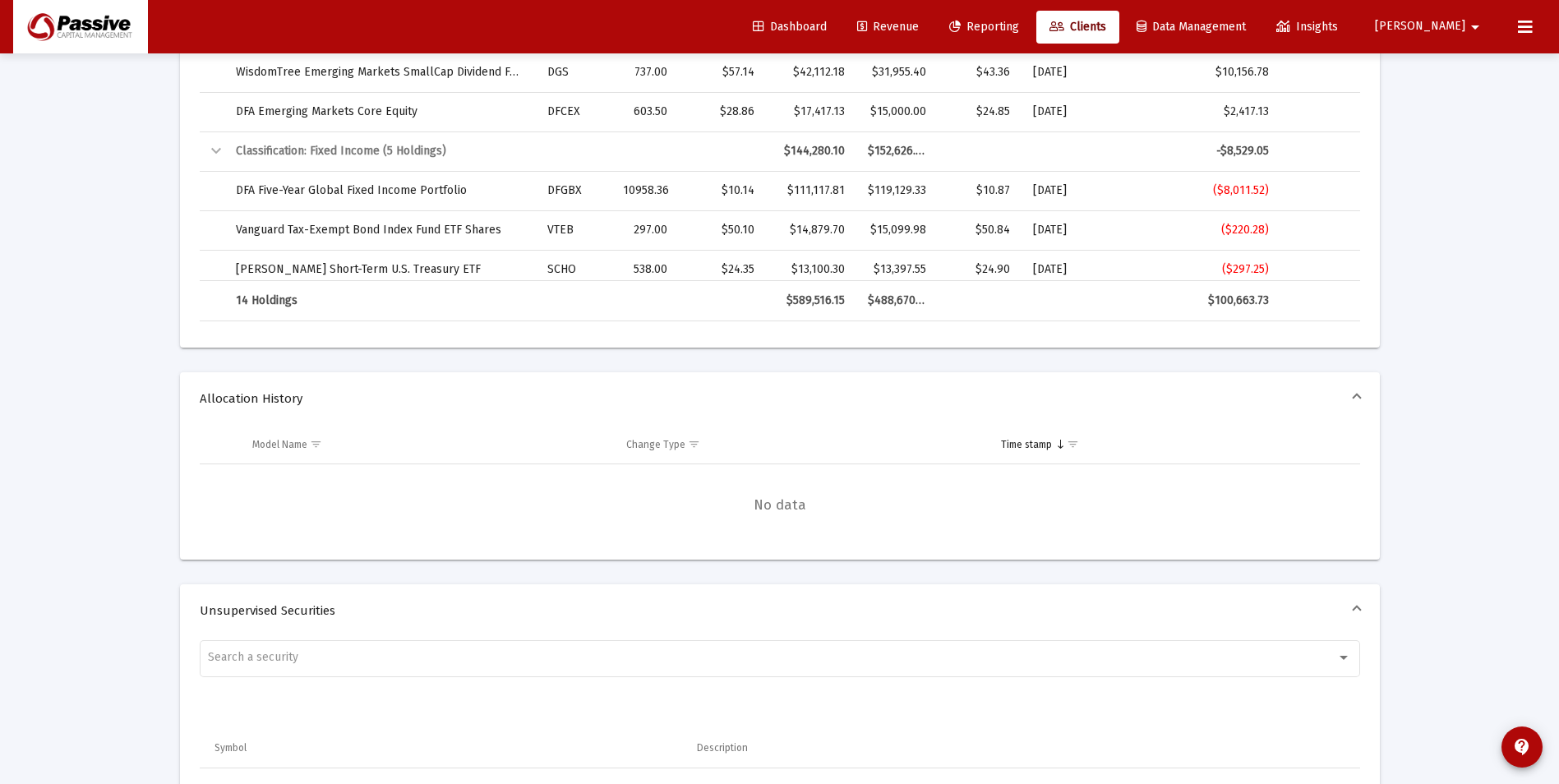
scroll to position [1368, 0]
